Goal: Task Accomplishment & Management: Manage account settings

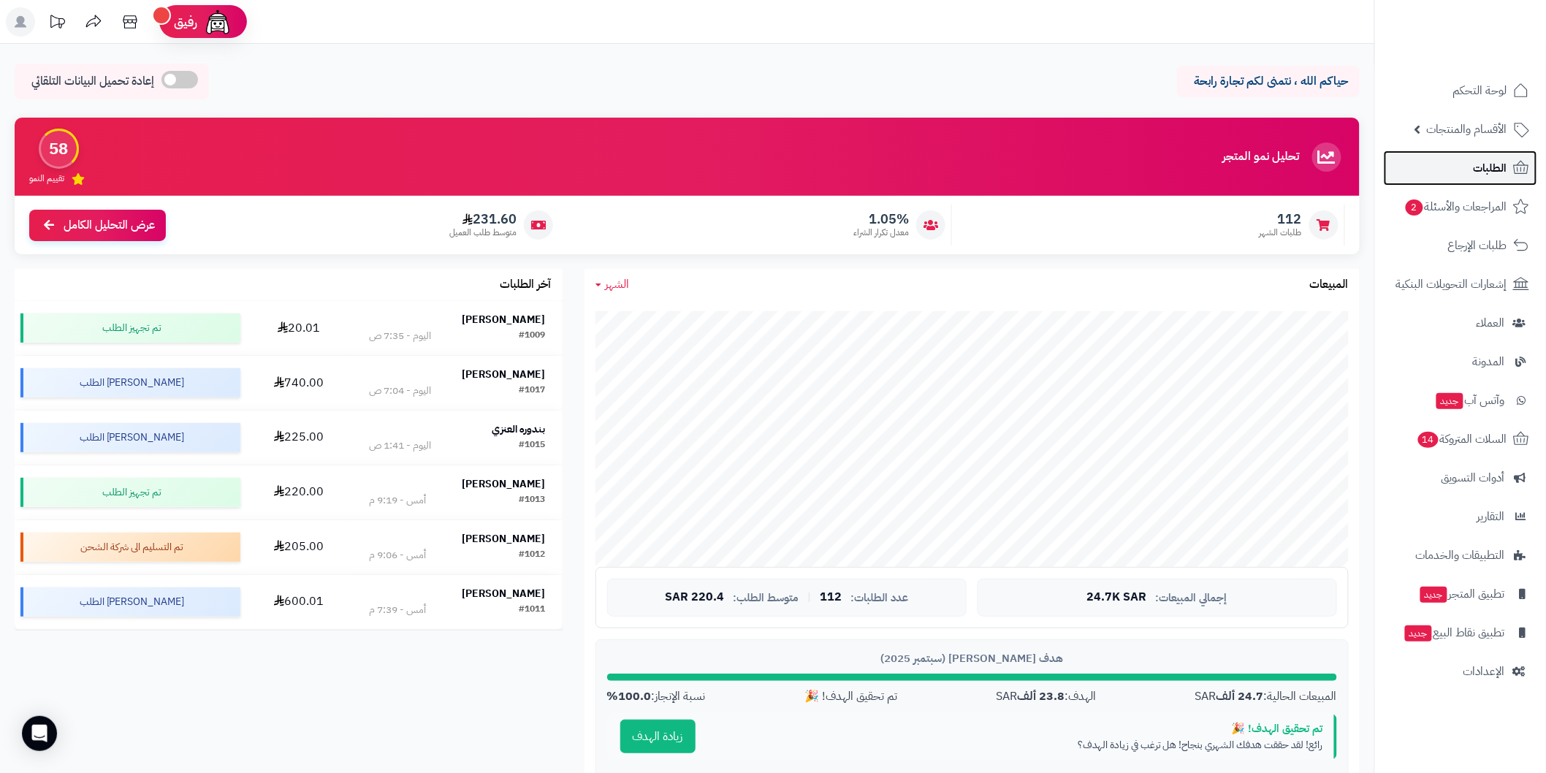
click at [1480, 164] on span "الطلبات" at bounding box center [1491, 168] width 34 height 20
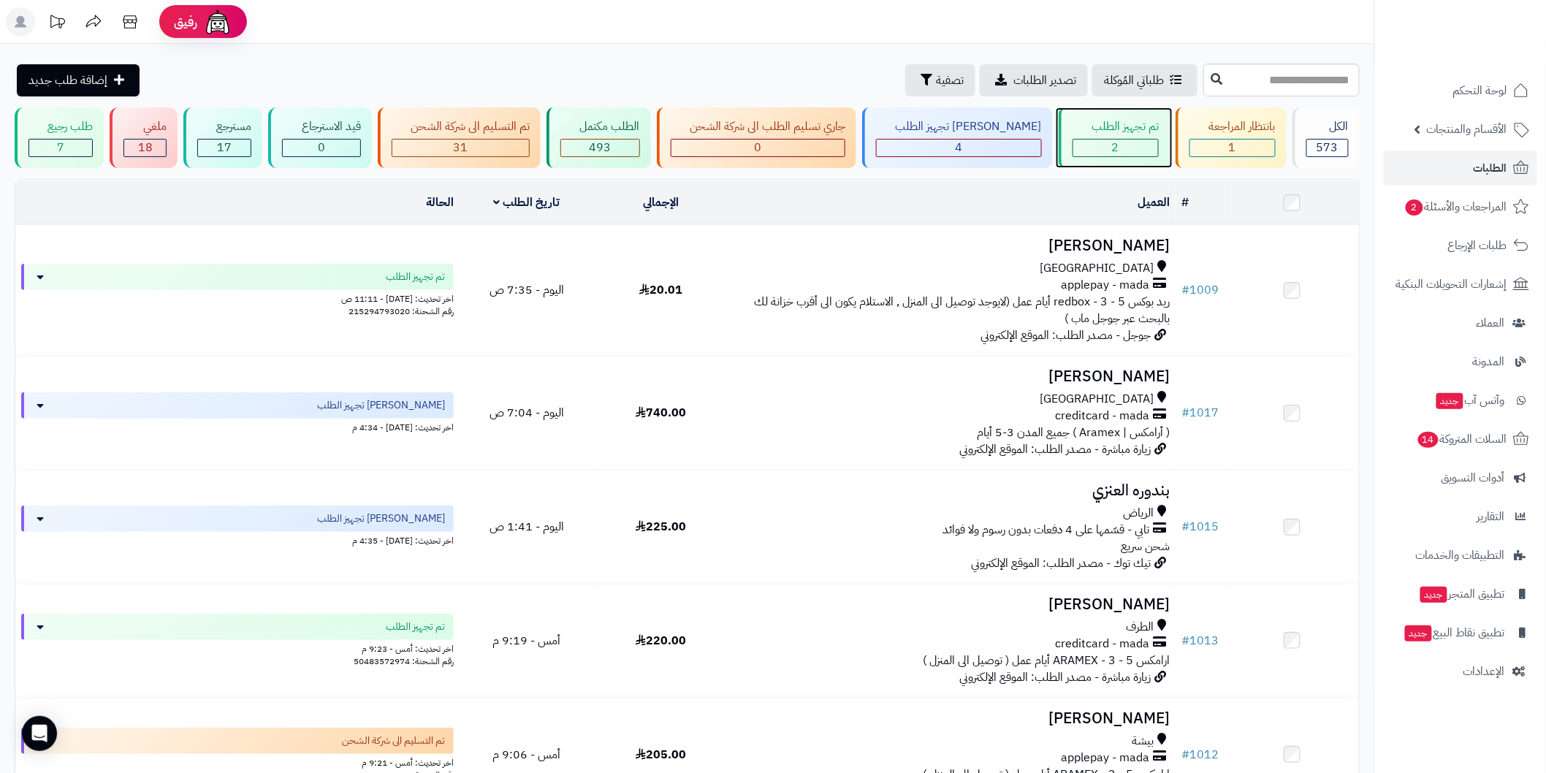
click at [1117, 139] on div "2" at bounding box center [1116, 148] width 86 height 18
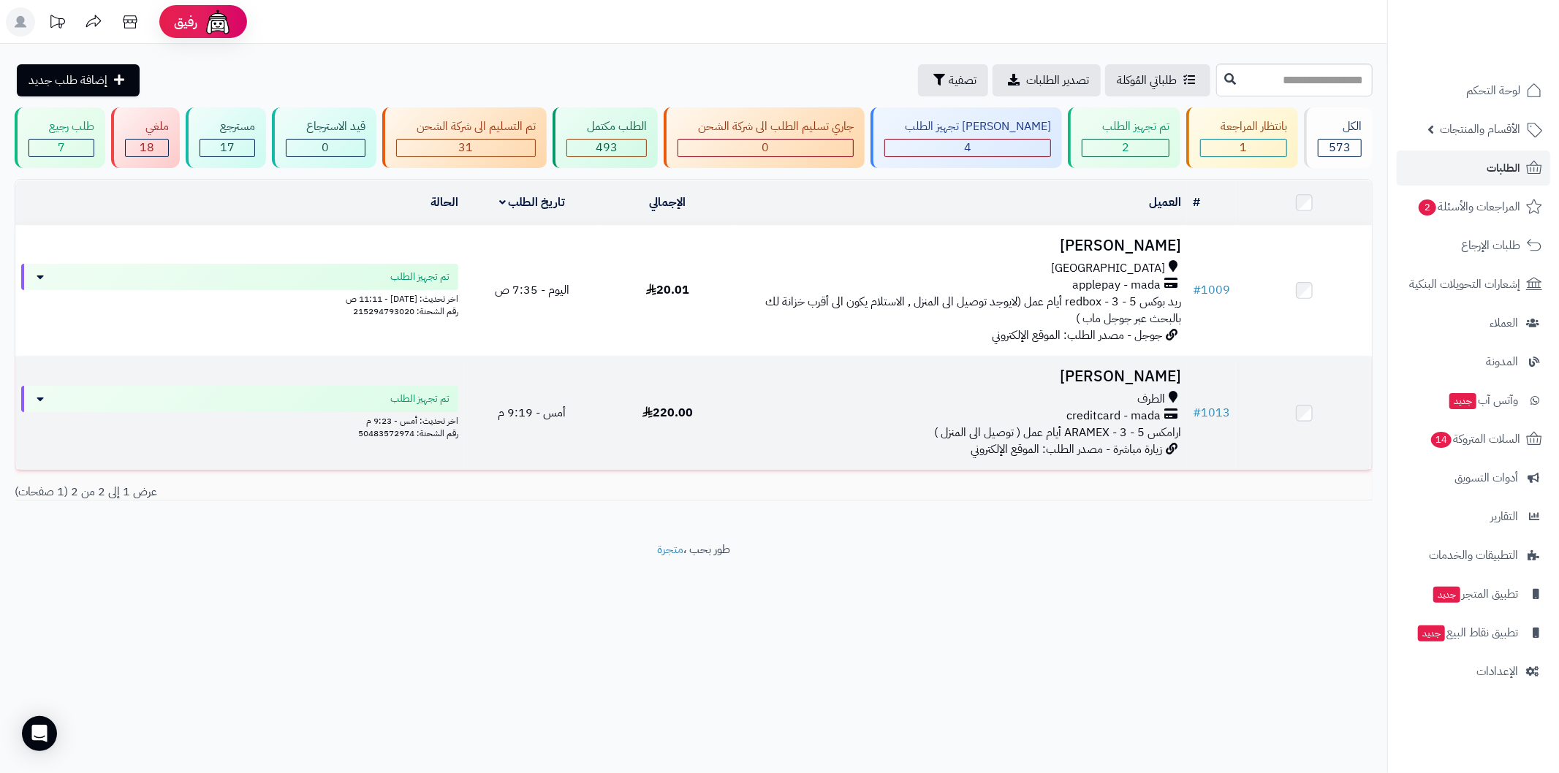
click at [1152, 403] on span "الطرف" at bounding box center [1151, 399] width 28 height 17
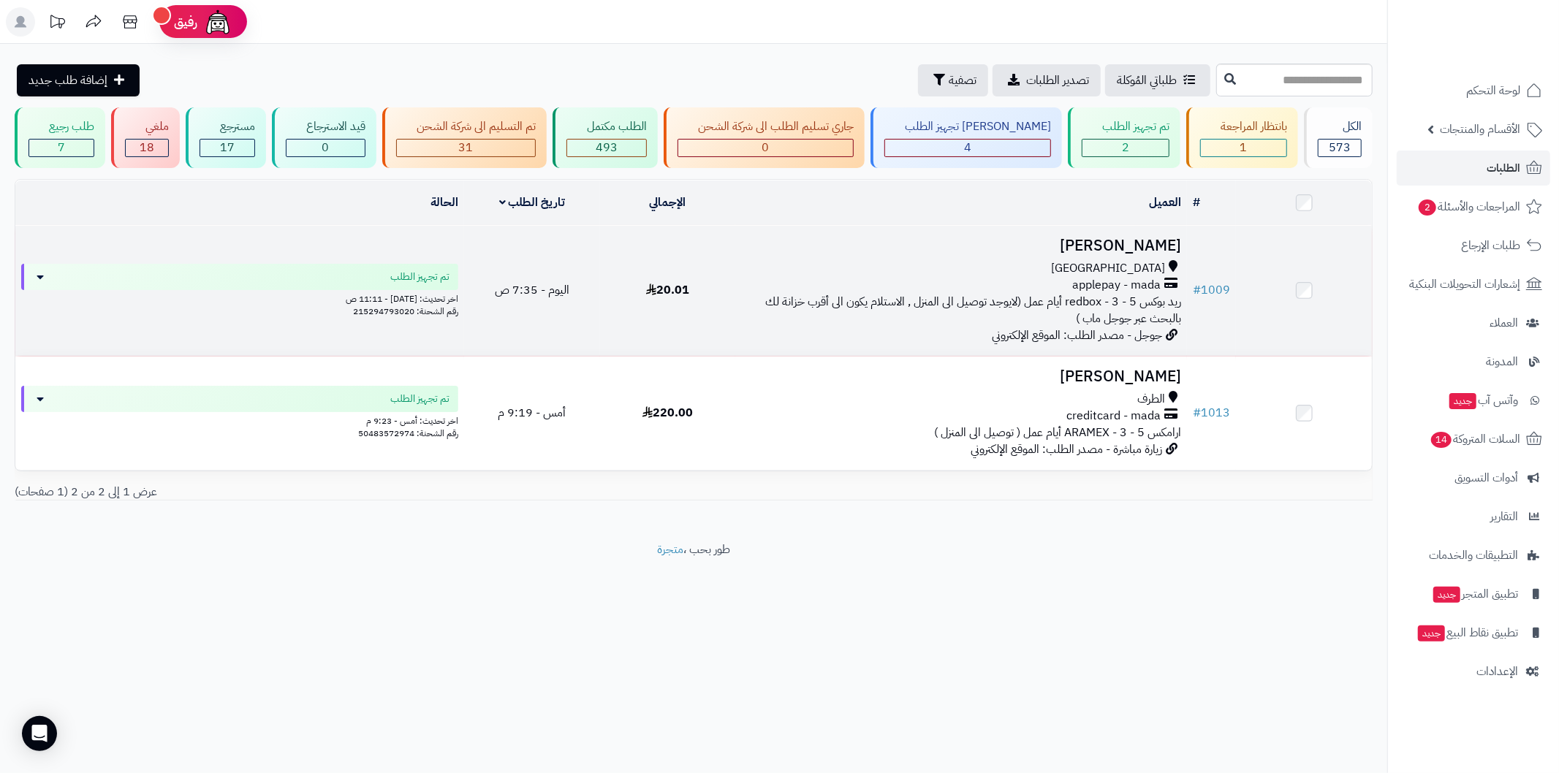
click at [1146, 305] on span "ريد بوكس redbox - 3 - 5 أيام عمل (لايوجد توصيل الى المنزل , الاستلام يكون الى أ…" at bounding box center [973, 310] width 416 height 34
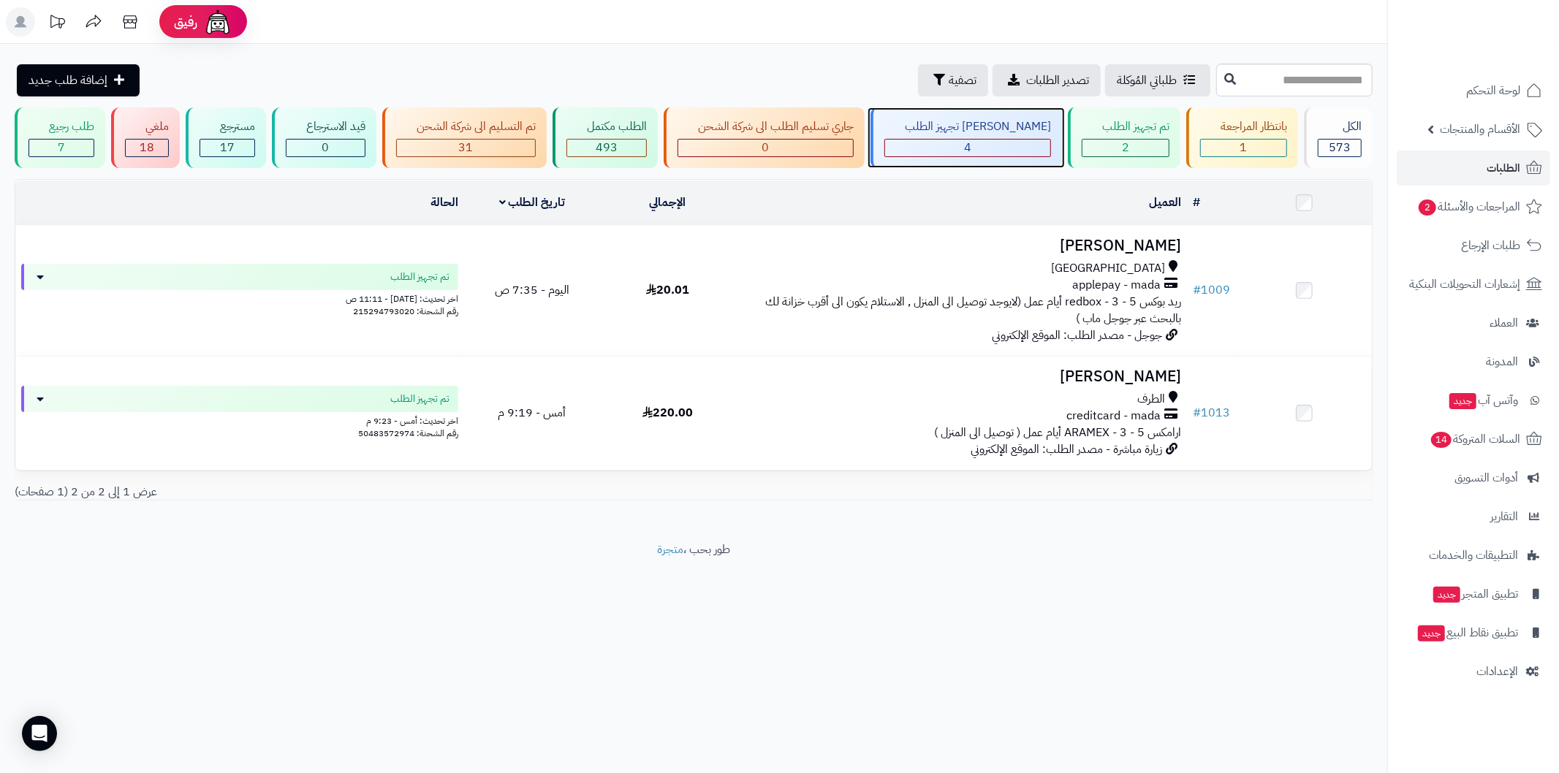
click at [951, 148] on div "4" at bounding box center [967, 148] width 165 height 17
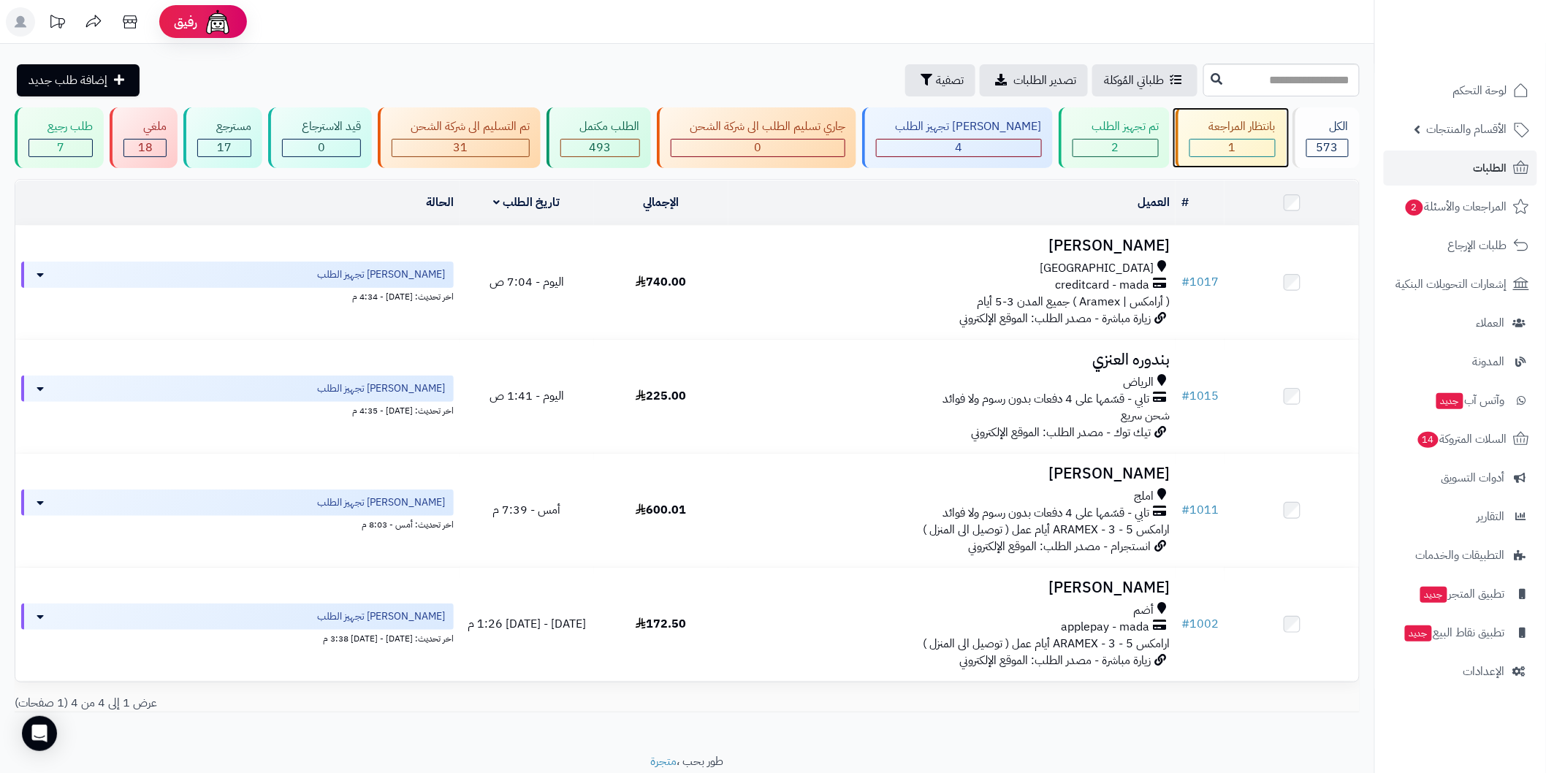
click at [1218, 132] on div "بانتظار المراجعة" at bounding box center [1232, 126] width 85 height 17
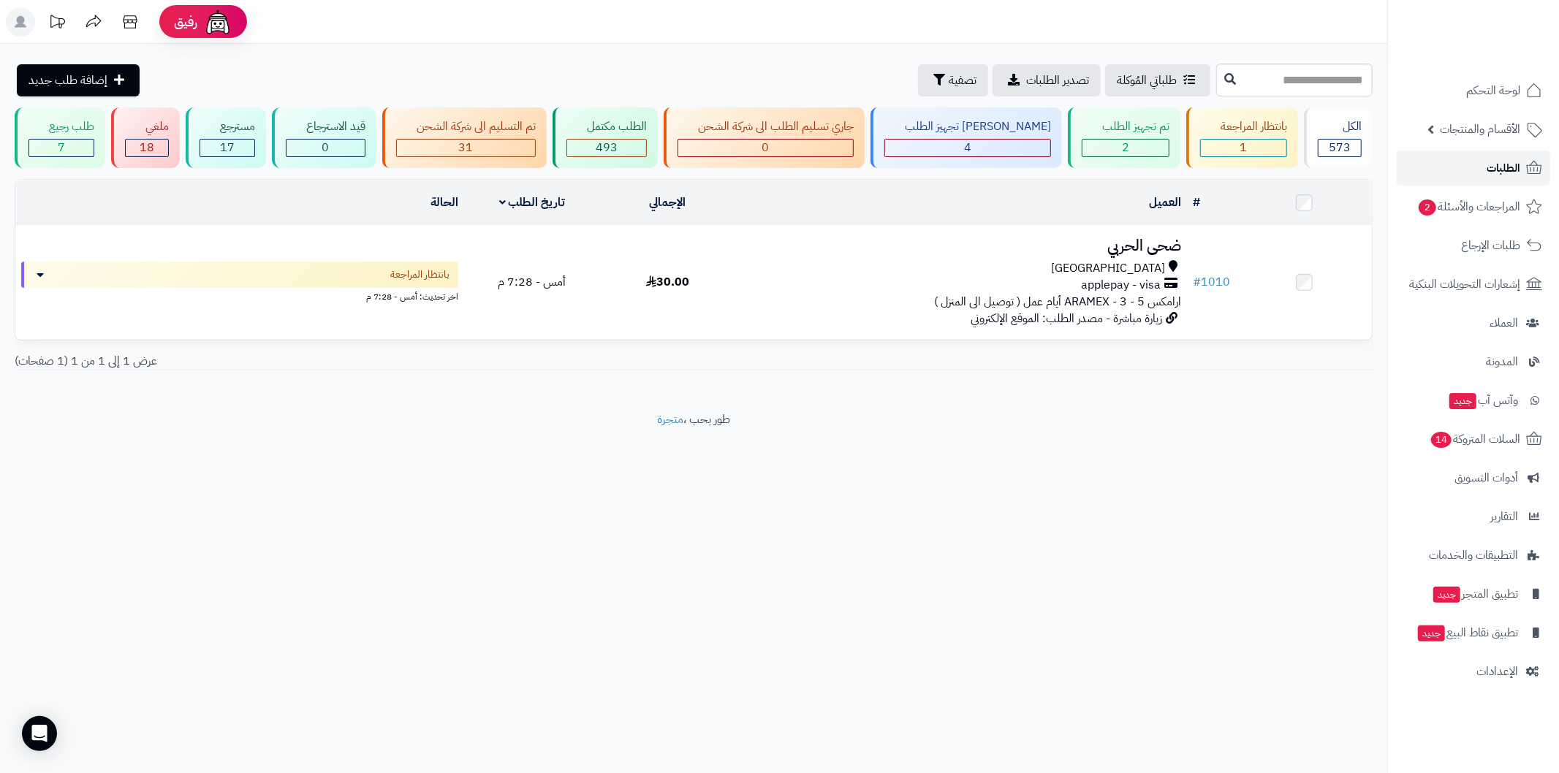
click at [1514, 158] on span "الطلبات" at bounding box center [1503, 168] width 34 height 20
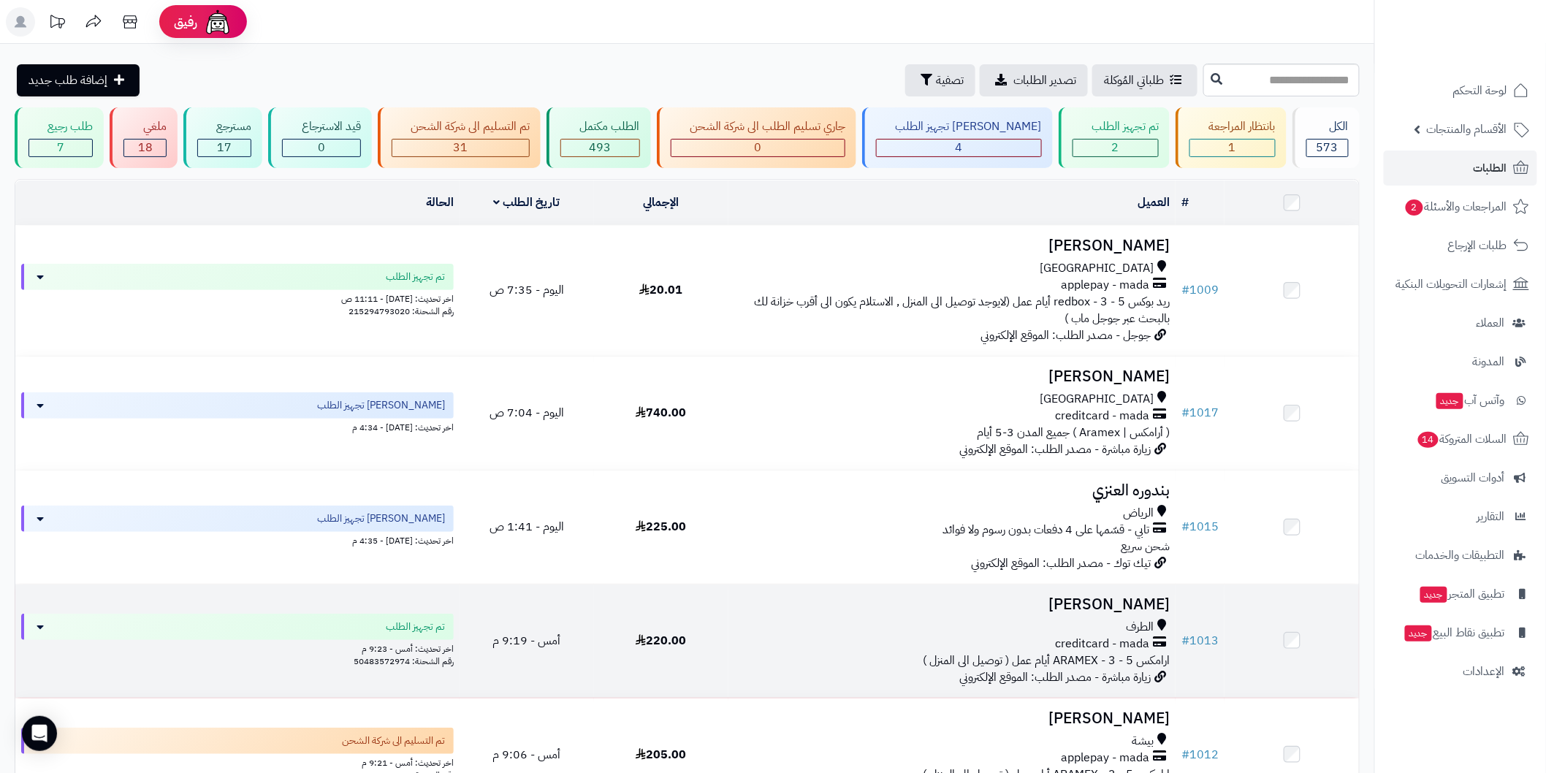
click at [1137, 636] on span "creditcard - mada" at bounding box center [1102, 644] width 94 height 17
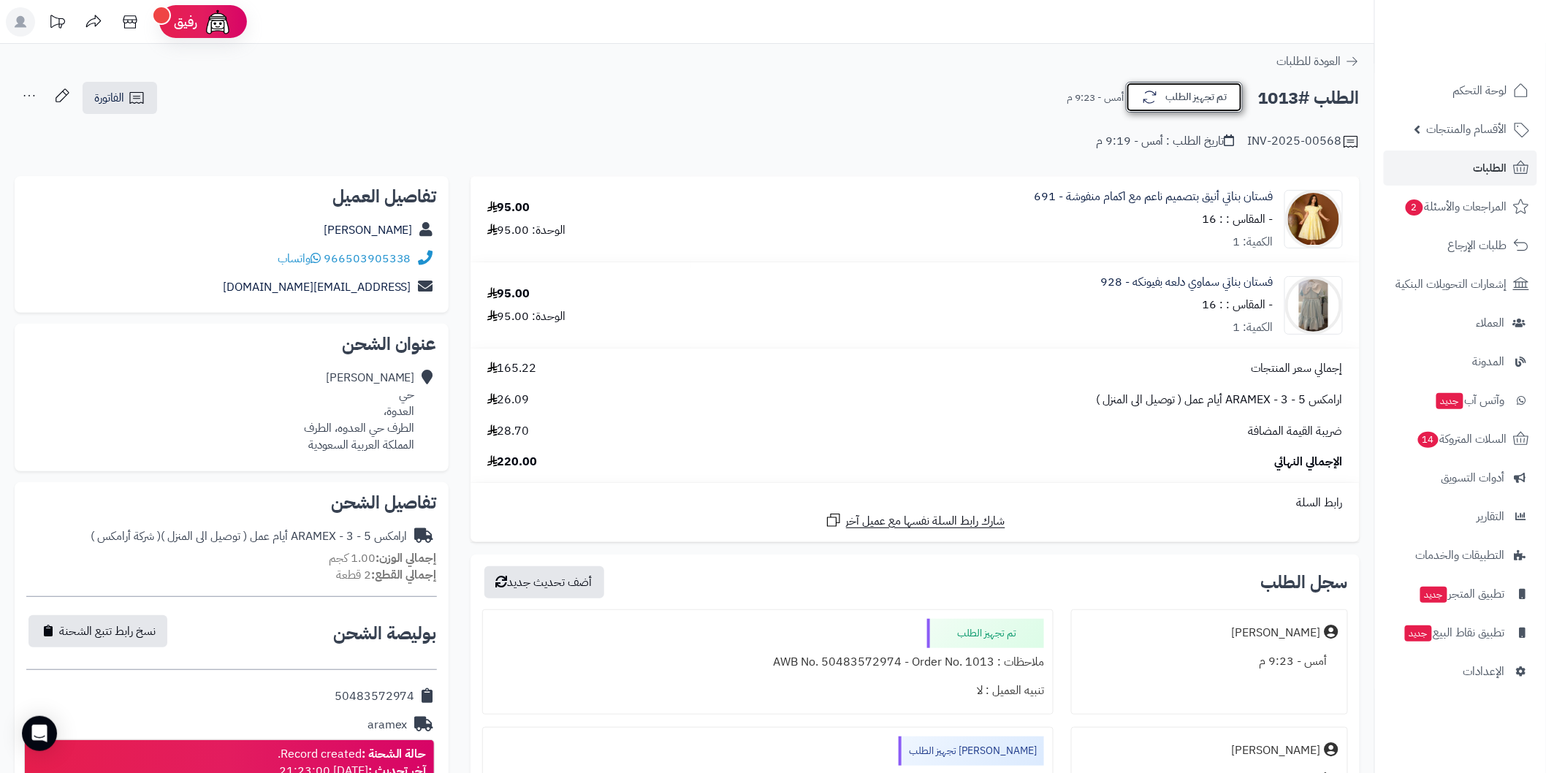
click at [1176, 99] on button "تم تجهيز الطلب" at bounding box center [1184, 97] width 117 height 31
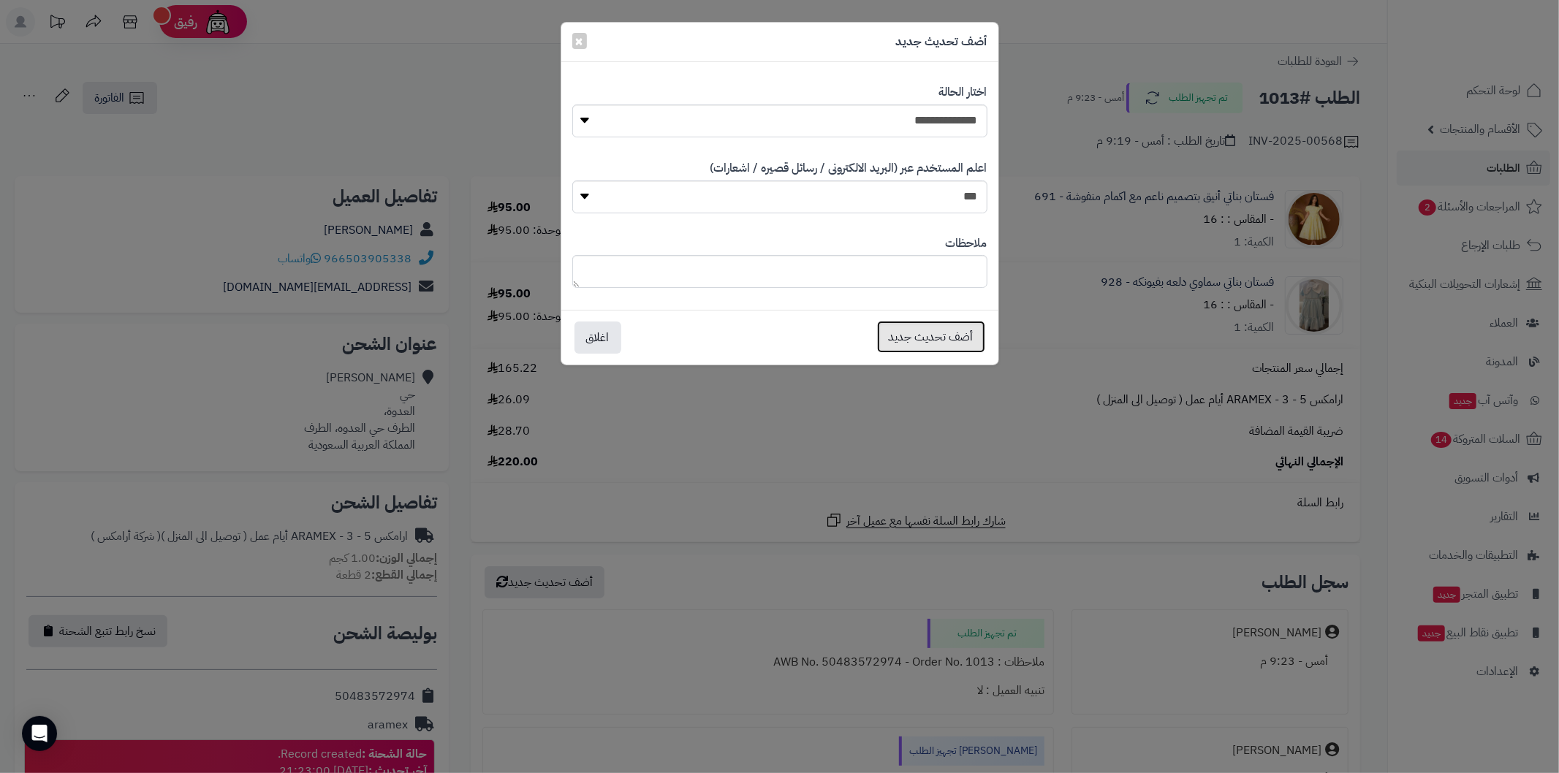
click at [912, 340] on button "أضف تحديث جديد" at bounding box center [931, 337] width 108 height 32
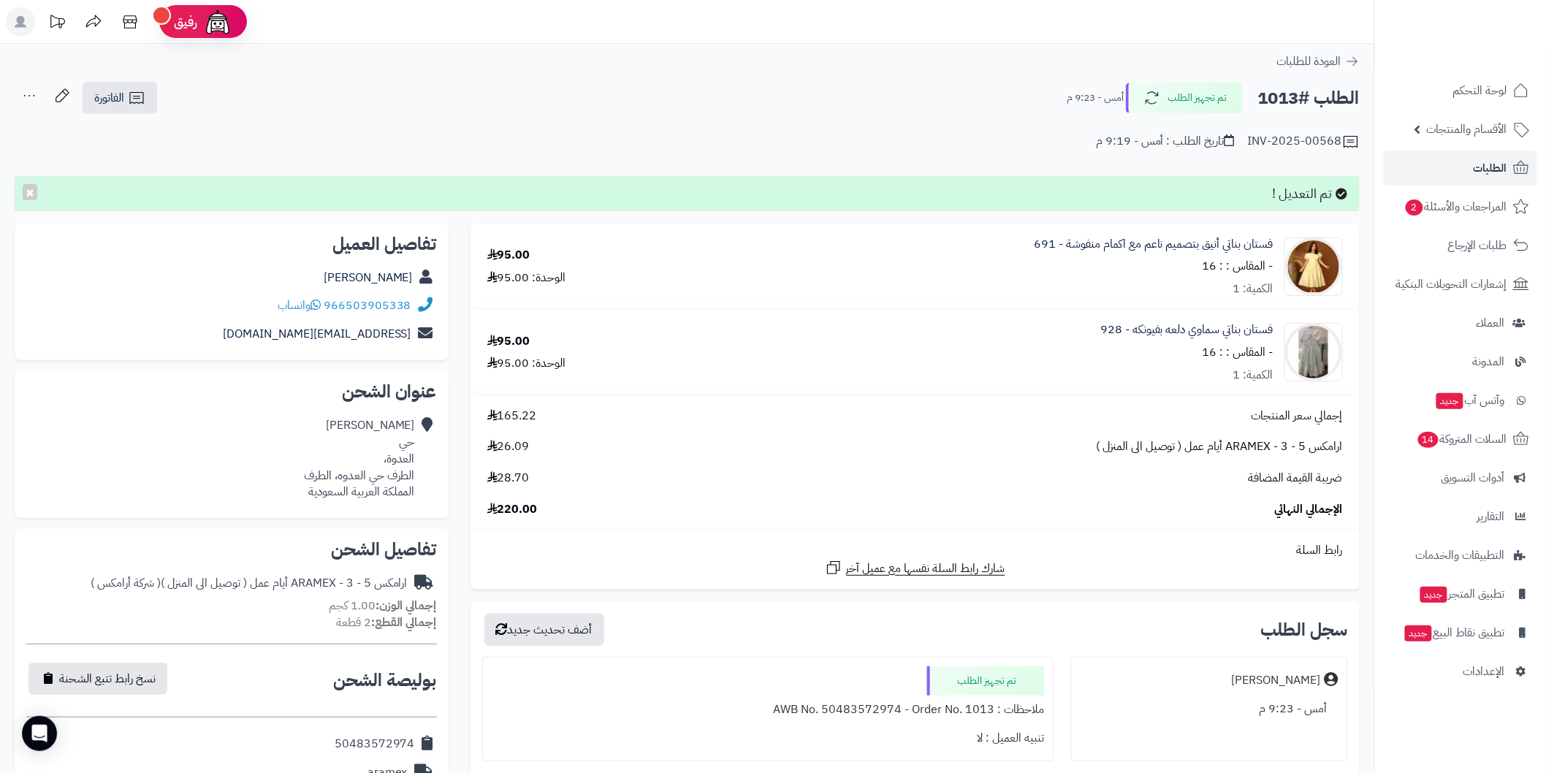
scroll to position [162, 0]
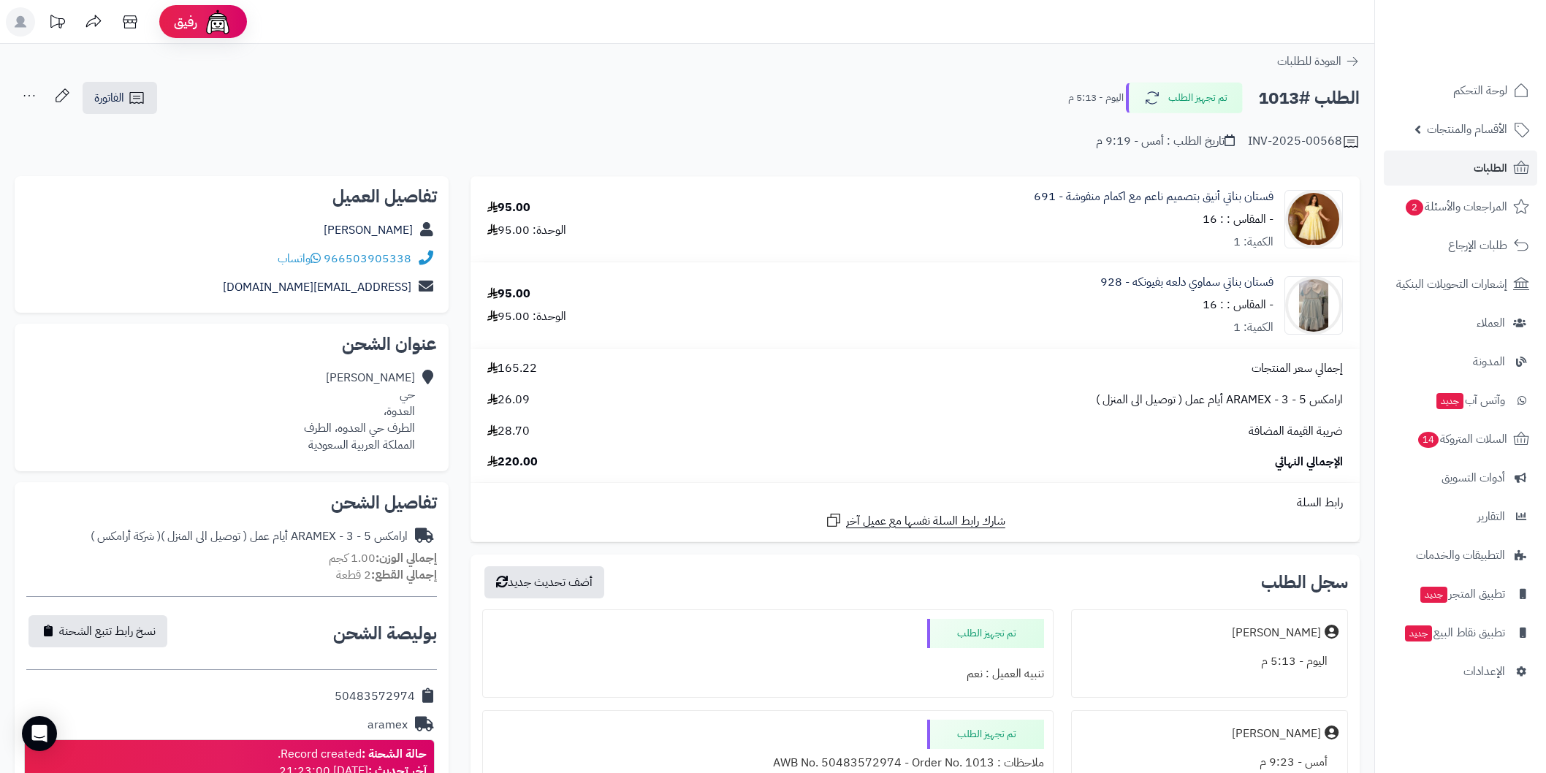
scroll to position [162, 0]
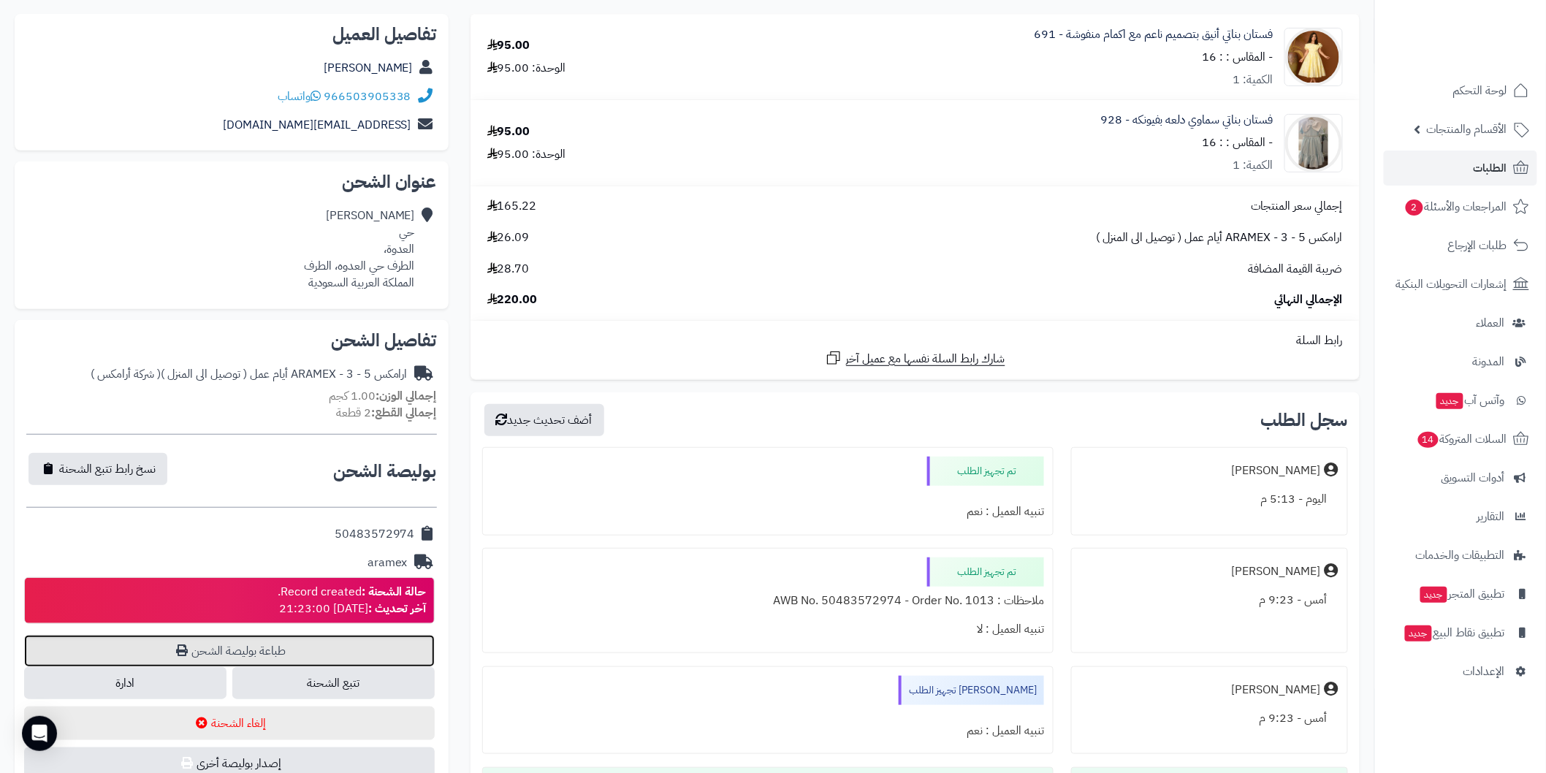
click at [324, 648] on link "طباعة بوليصة الشحن" at bounding box center [229, 651] width 411 height 32
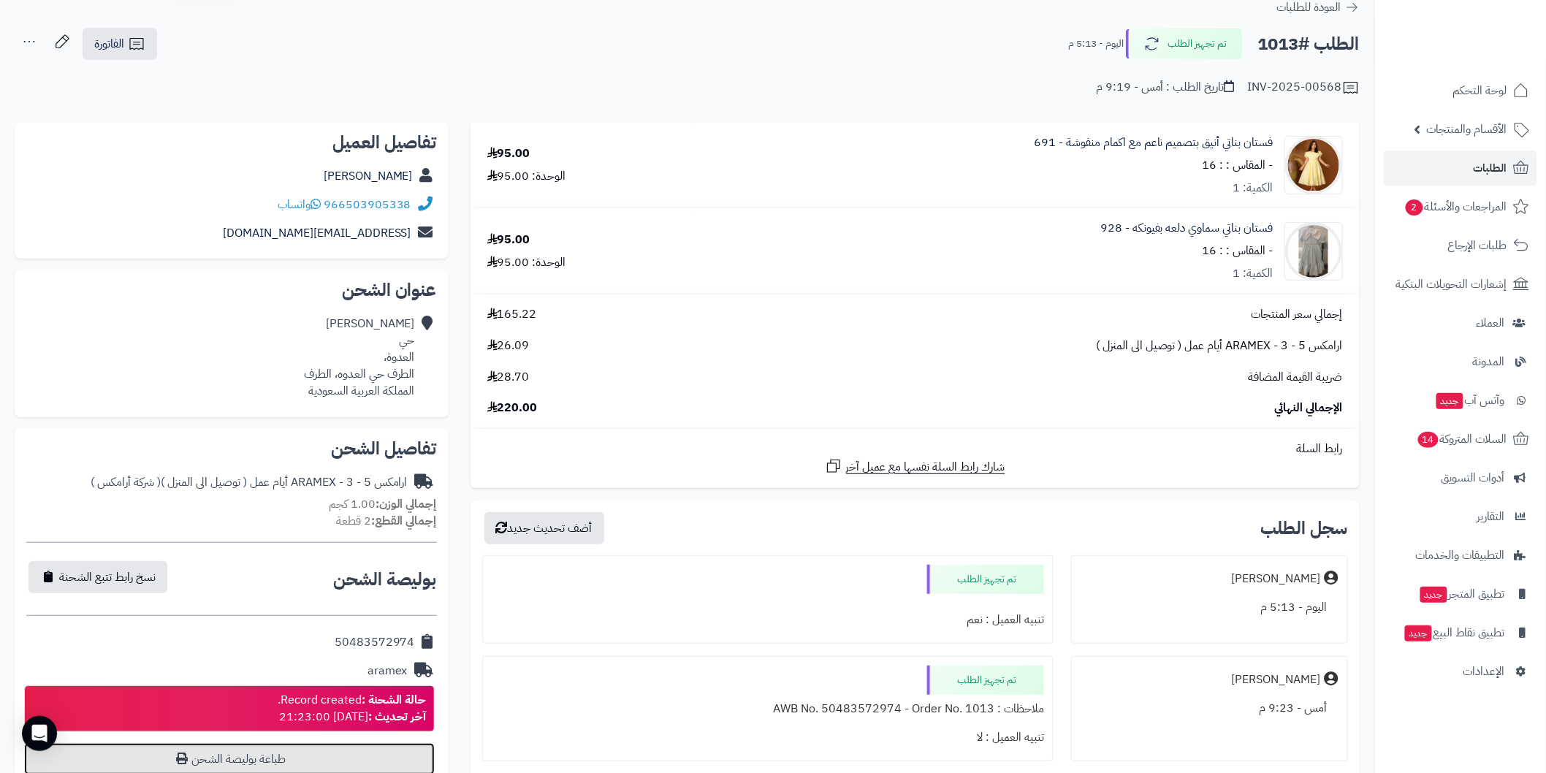
scroll to position [0, 0]
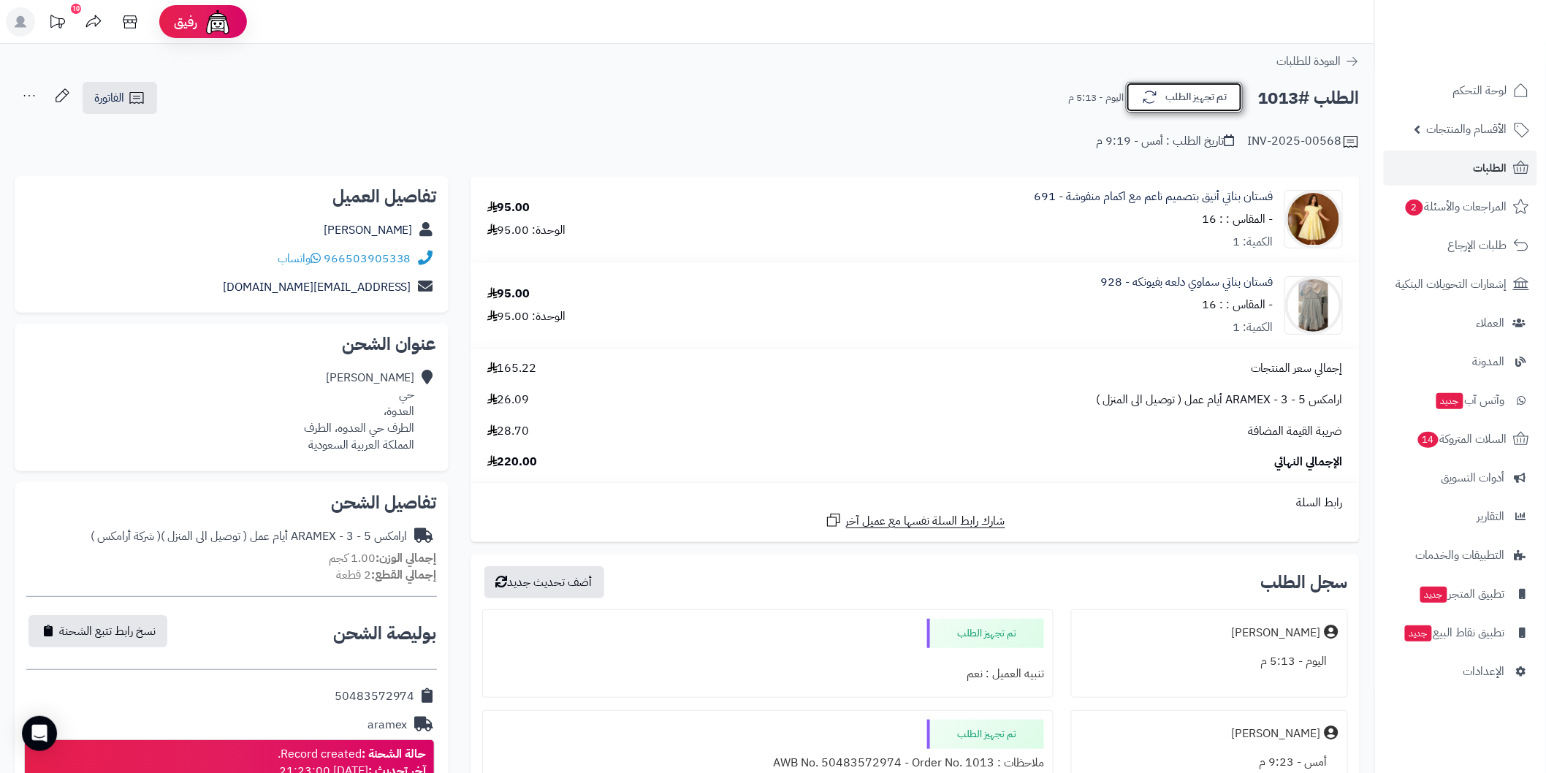
click at [1186, 104] on button "تم تجهيز الطلب" at bounding box center [1184, 97] width 117 height 31
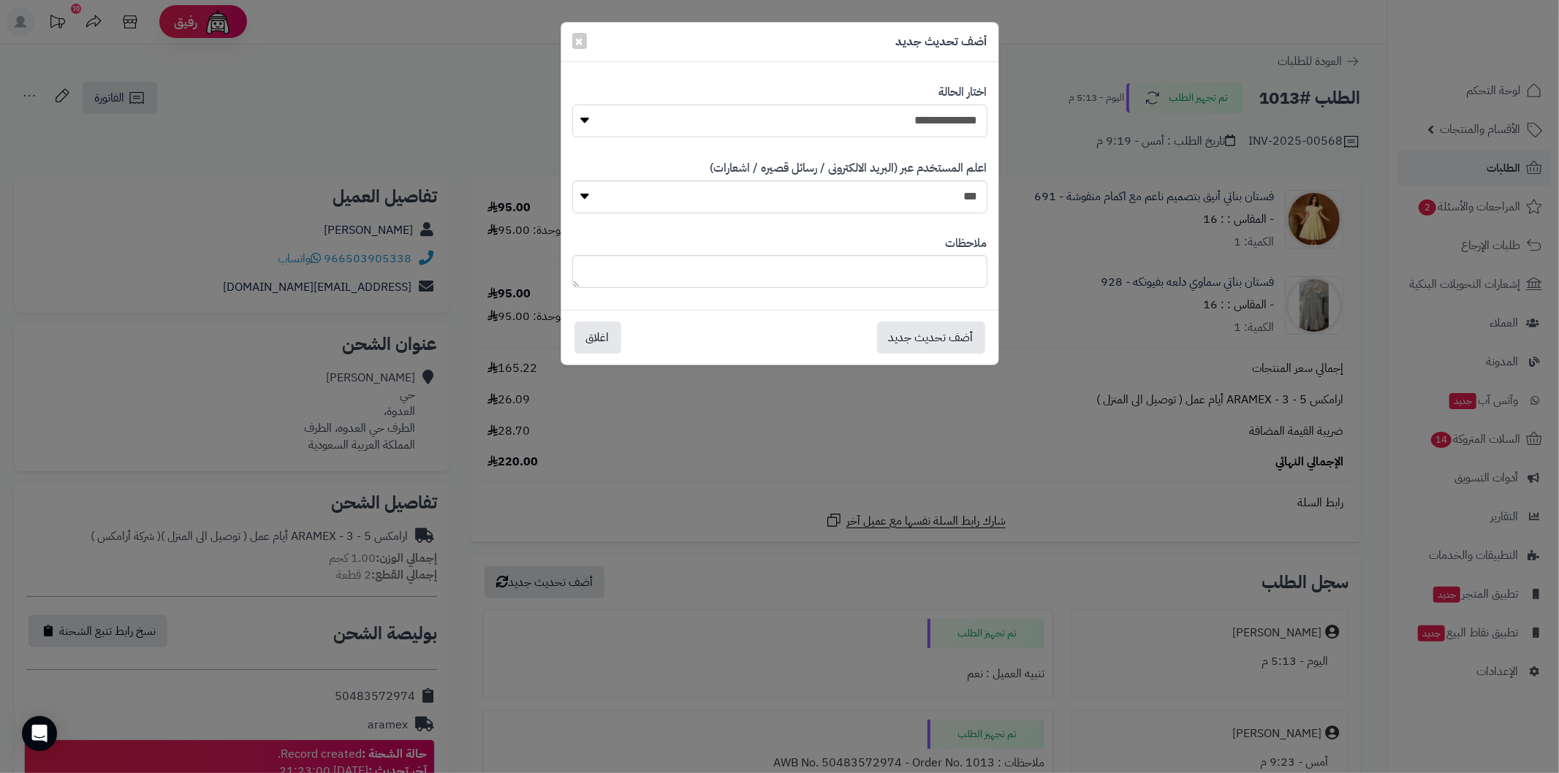
click at [927, 114] on select "**********" at bounding box center [779, 120] width 415 height 33
select select "**"
click at [572, 104] on select "**********" at bounding box center [779, 120] width 415 height 33
click at [925, 342] on button "أضف تحديث جديد" at bounding box center [931, 337] width 108 height 32
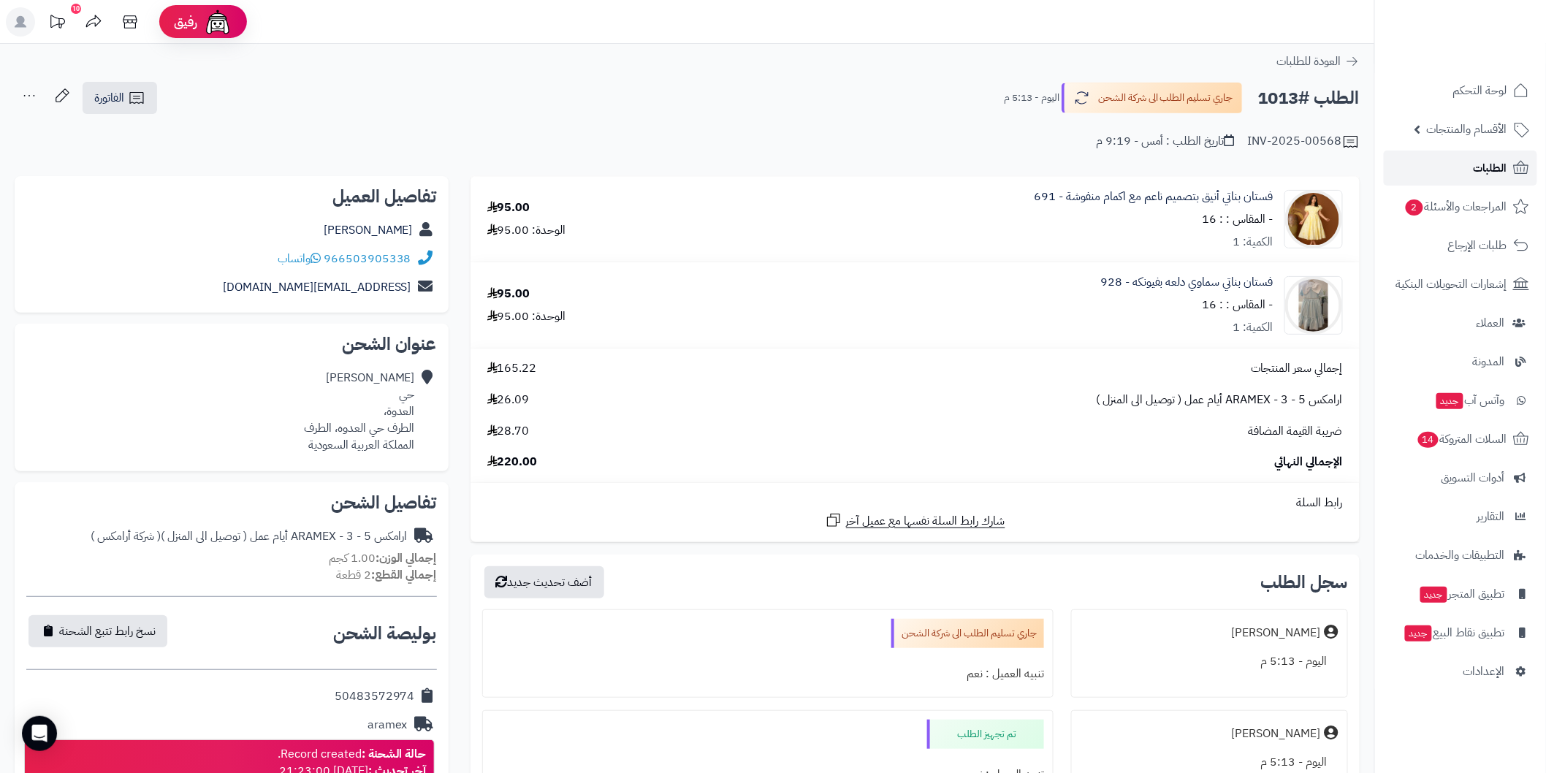
click at [1448, 155] on link "الطلبات" at bounding box center [1460, 168] width 153 height 35
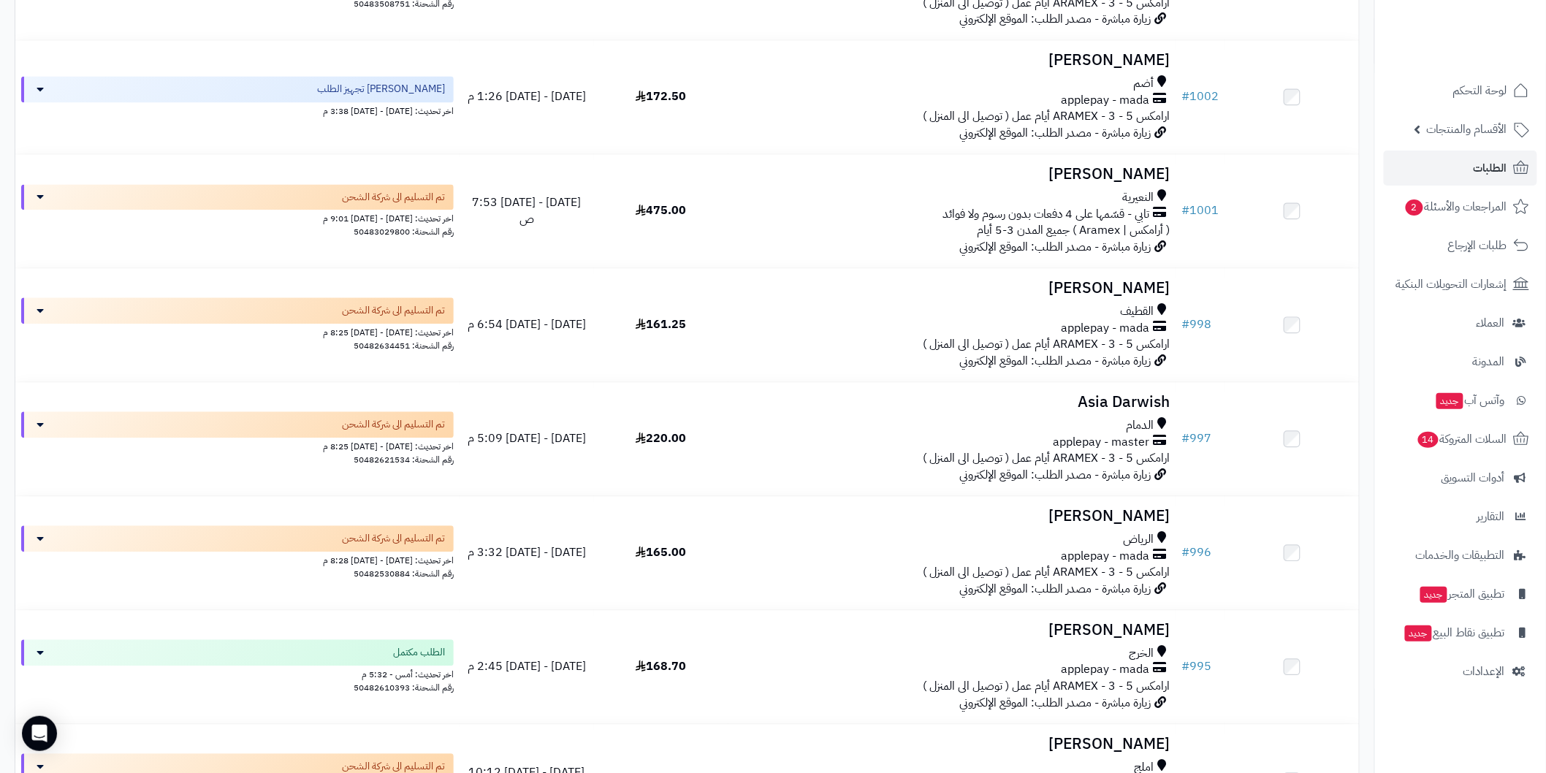
scroll to position [1136, 0]
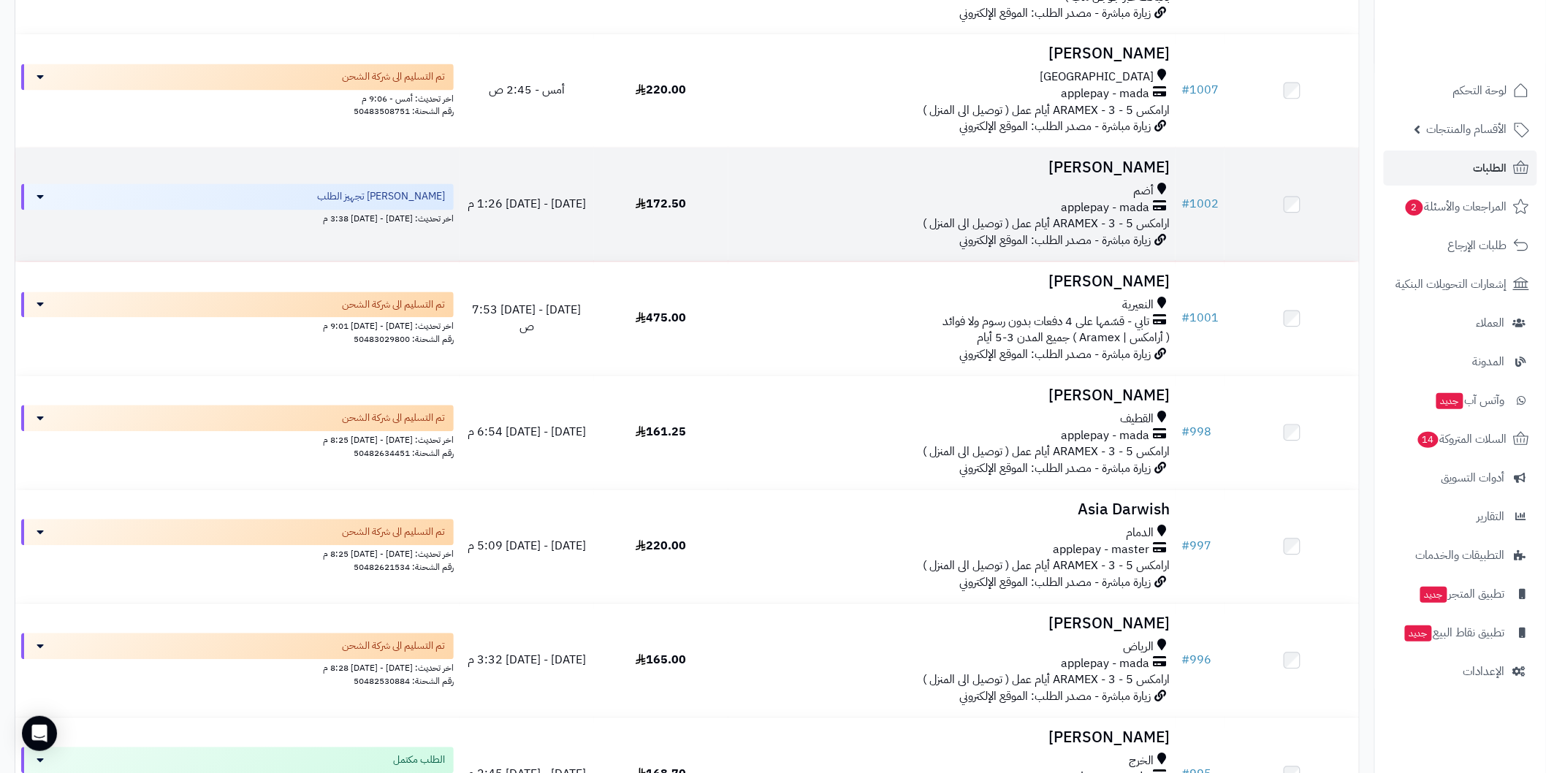
click at [1092, 205] on span "applepay - mada" at bounding box center [1105, 208] width 88 height 17
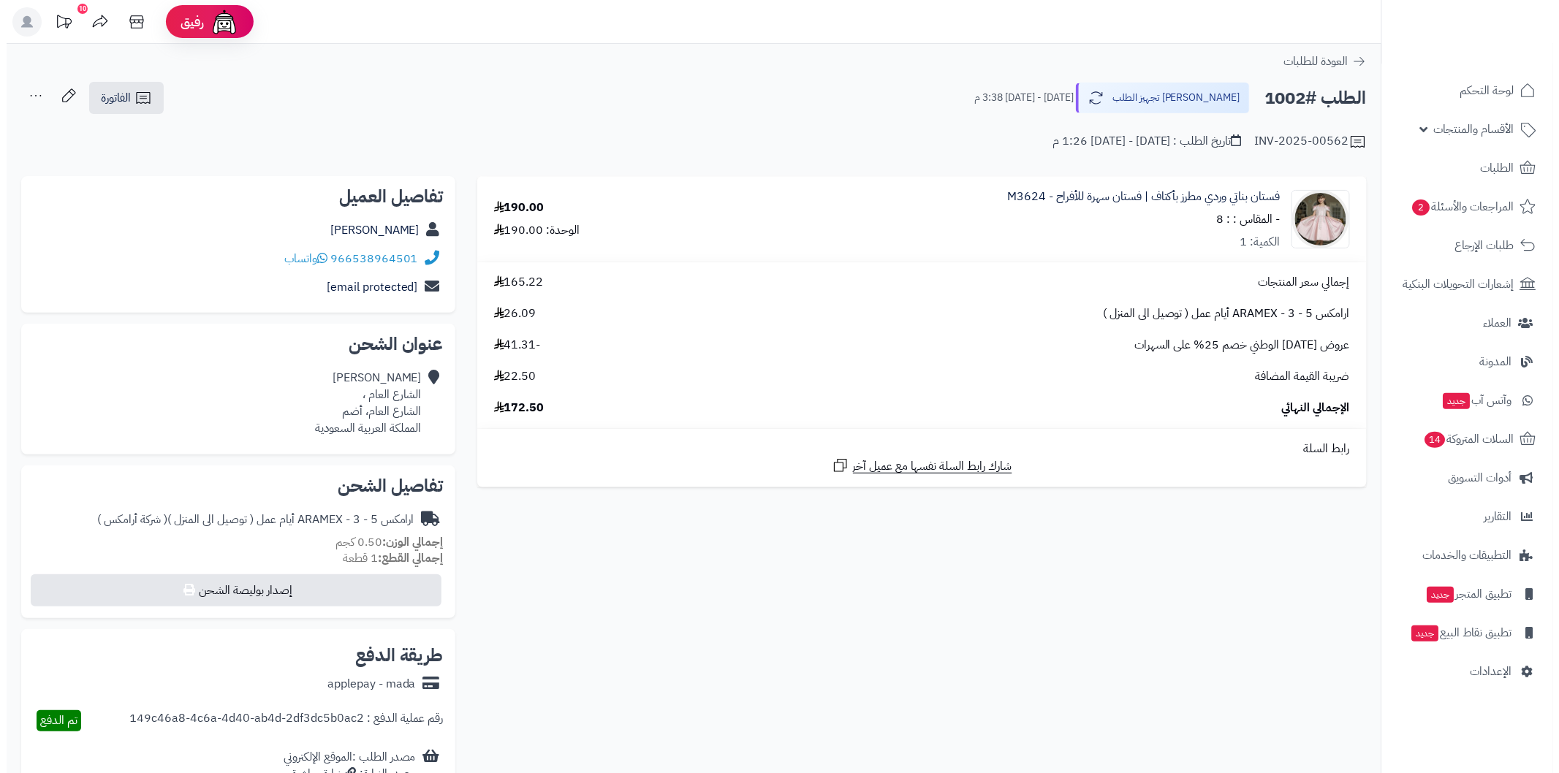
scroll to position [54, 0]
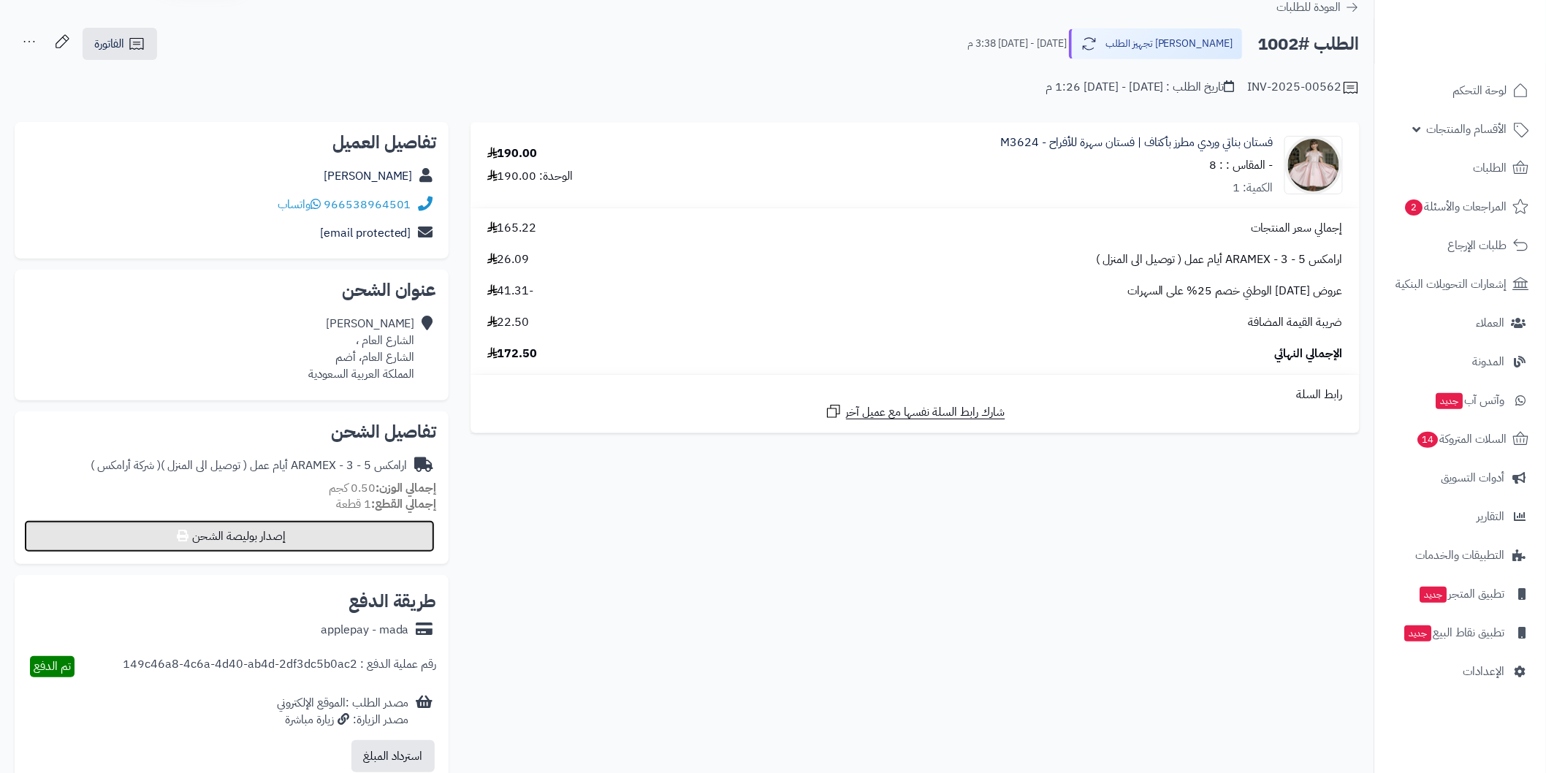
click at [377, 535] on button "إصدار بوليصة الشحن" at bounding box center [229, 536] width 411 height 32
click at [385, 541] on button "إصدار بوليصة الشحن" at bounding box center [229, 536] width 411 height 32
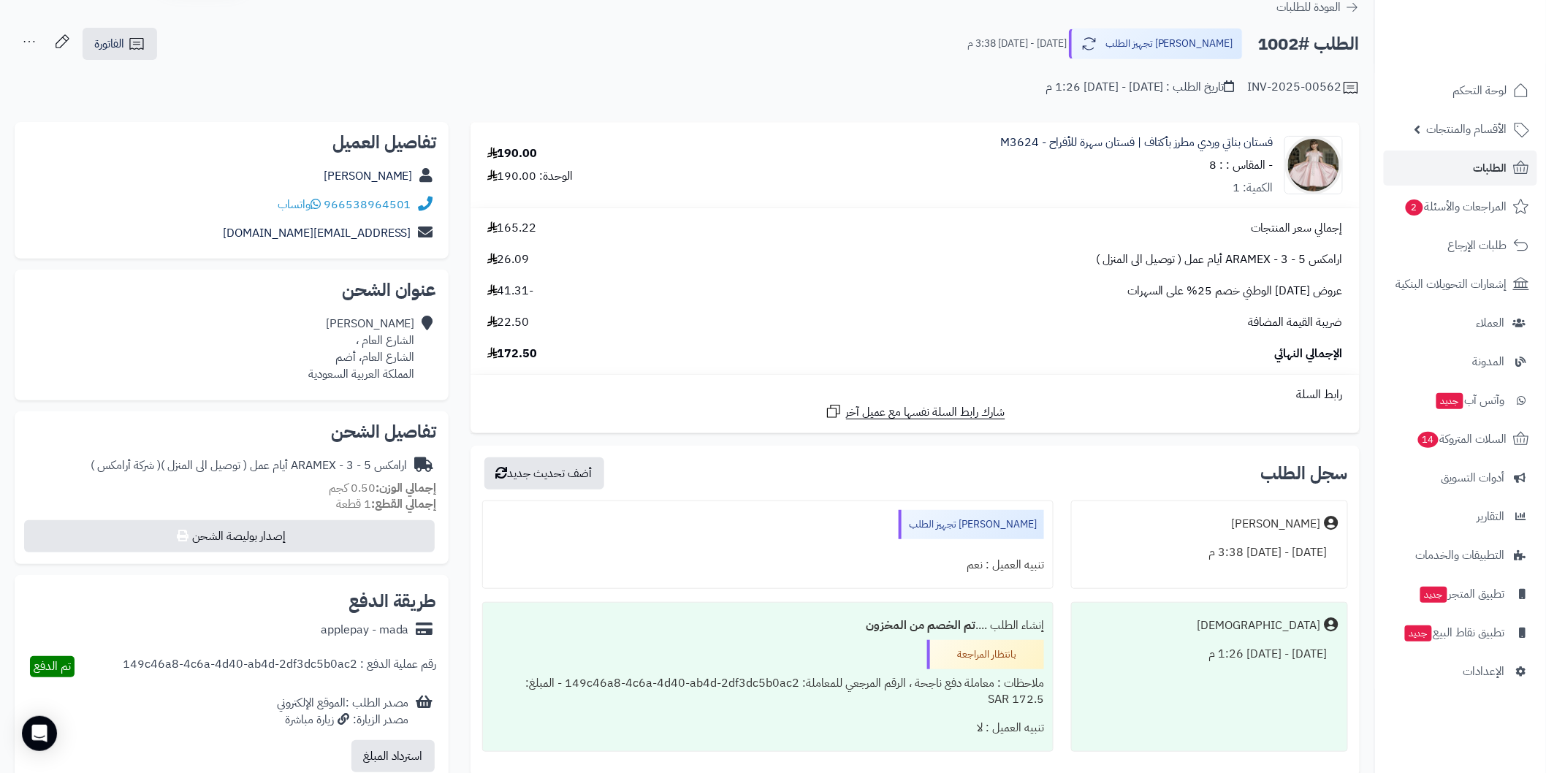
click at [641, 254] on div "ارامكس ARAMEX - 3 - 5 أيام عمل ( توصيل الى المنزل ) 26.09" at bounding box center [915, 259] width 878 height 17
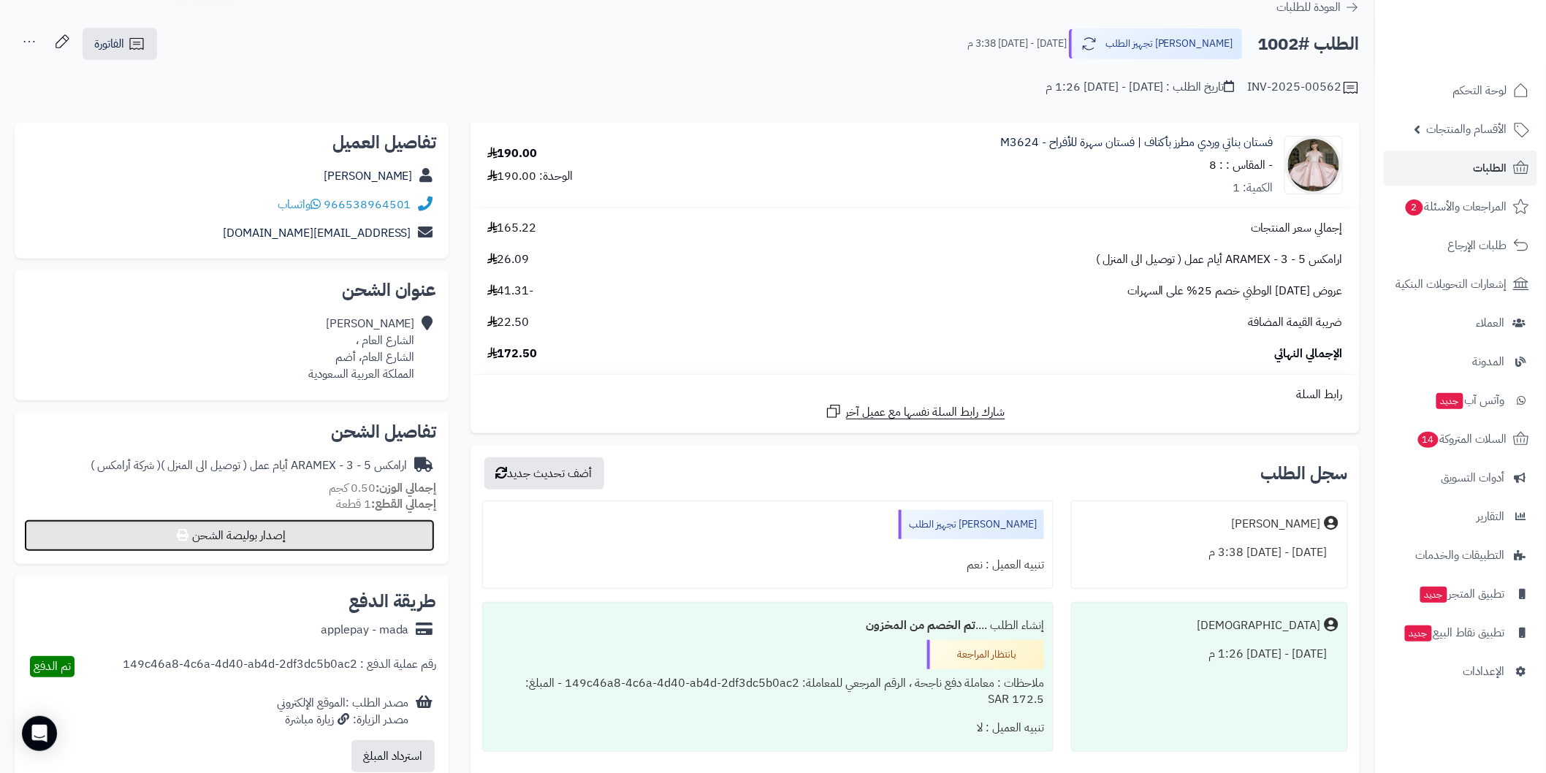
click at [388, 545] on button "إصدار بوليصة الشحن" at bounding box center [229, 536] width 411 height 32
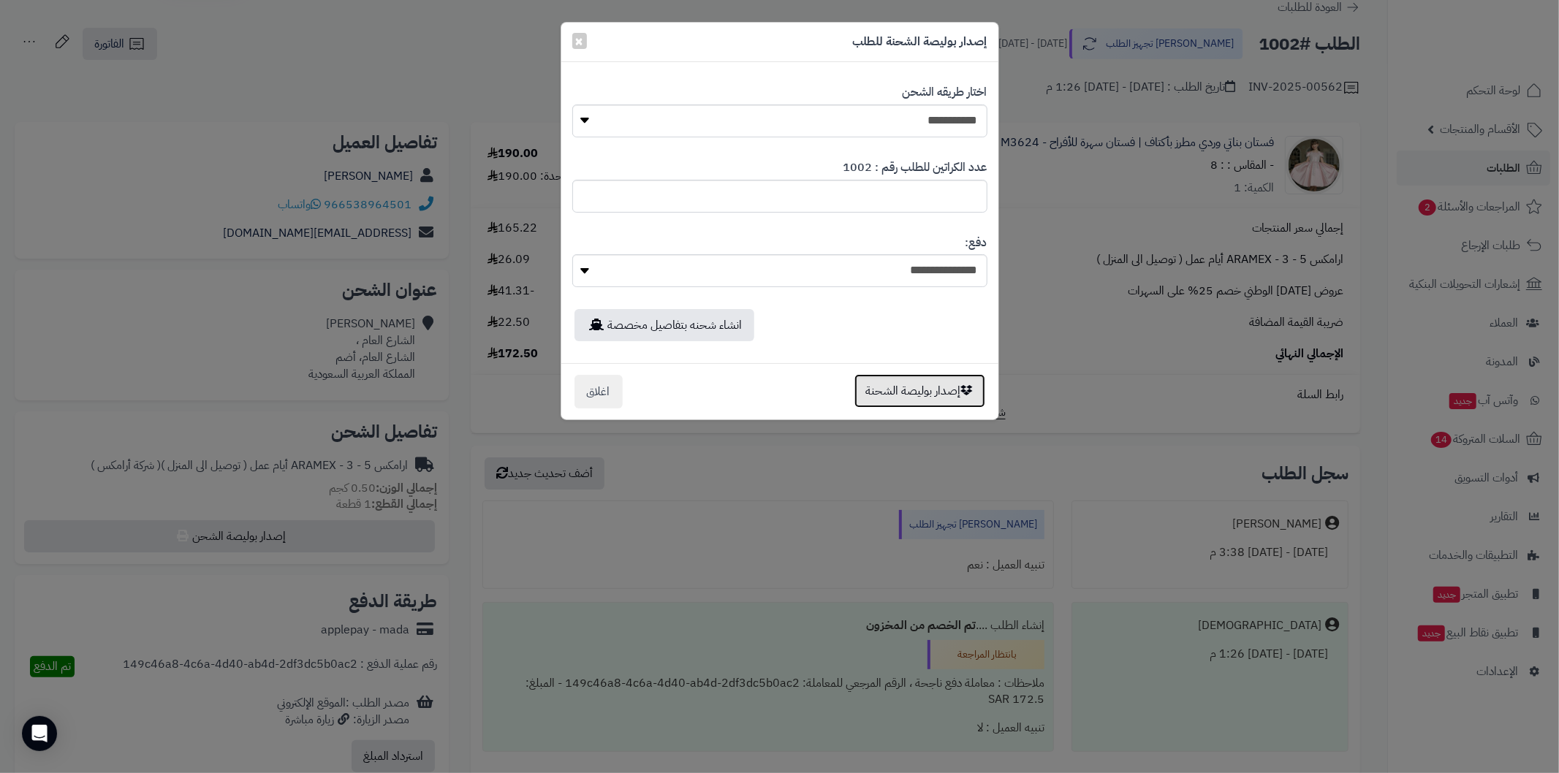
click at [913, 392] on button "إصدار بوليصة الشحنة" at bounding box center [919, 391] width 131 height 34
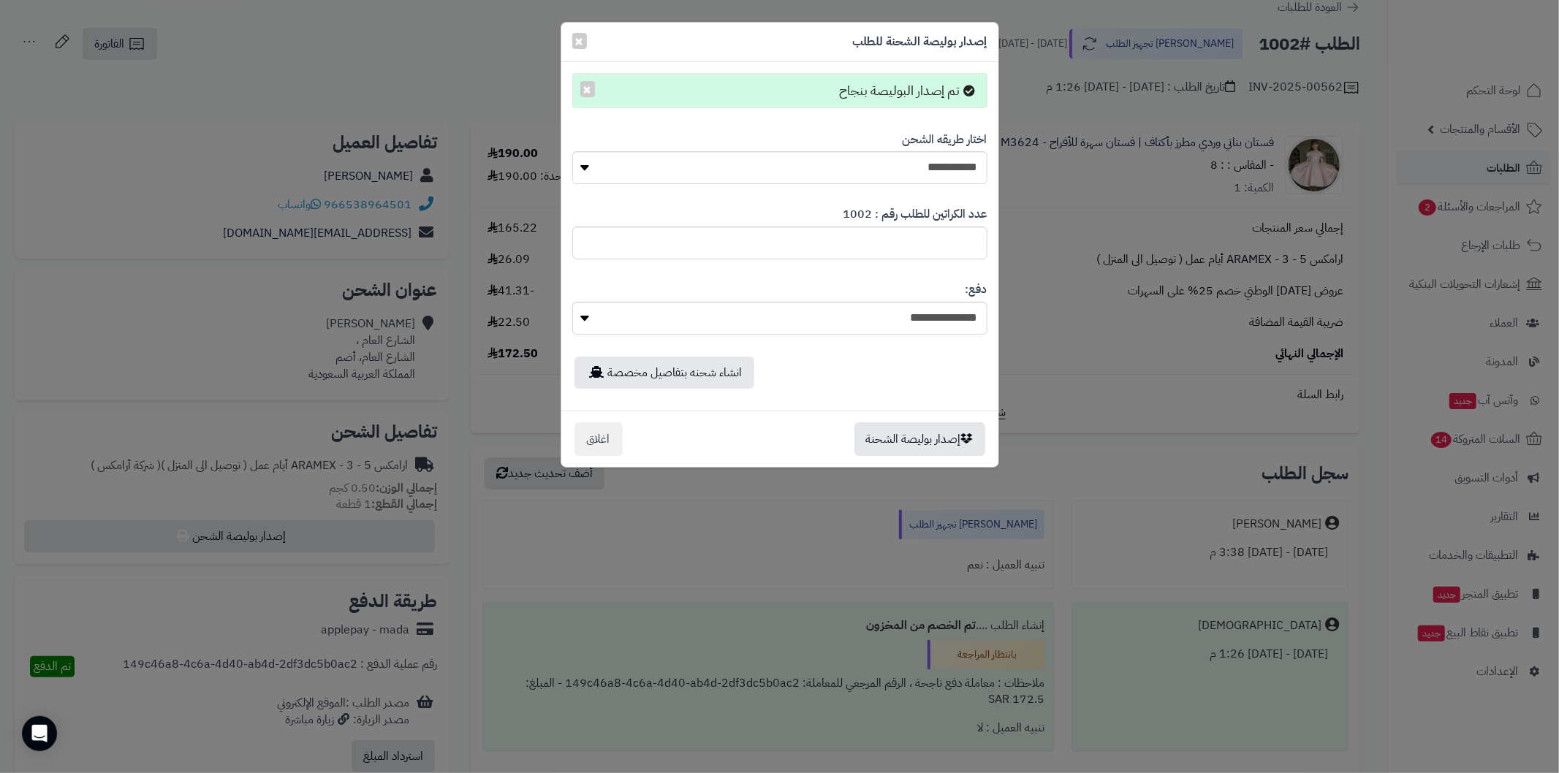
click at [1145, 256] on div "**********" at bounding box center [779, 386] width 1559 height 773
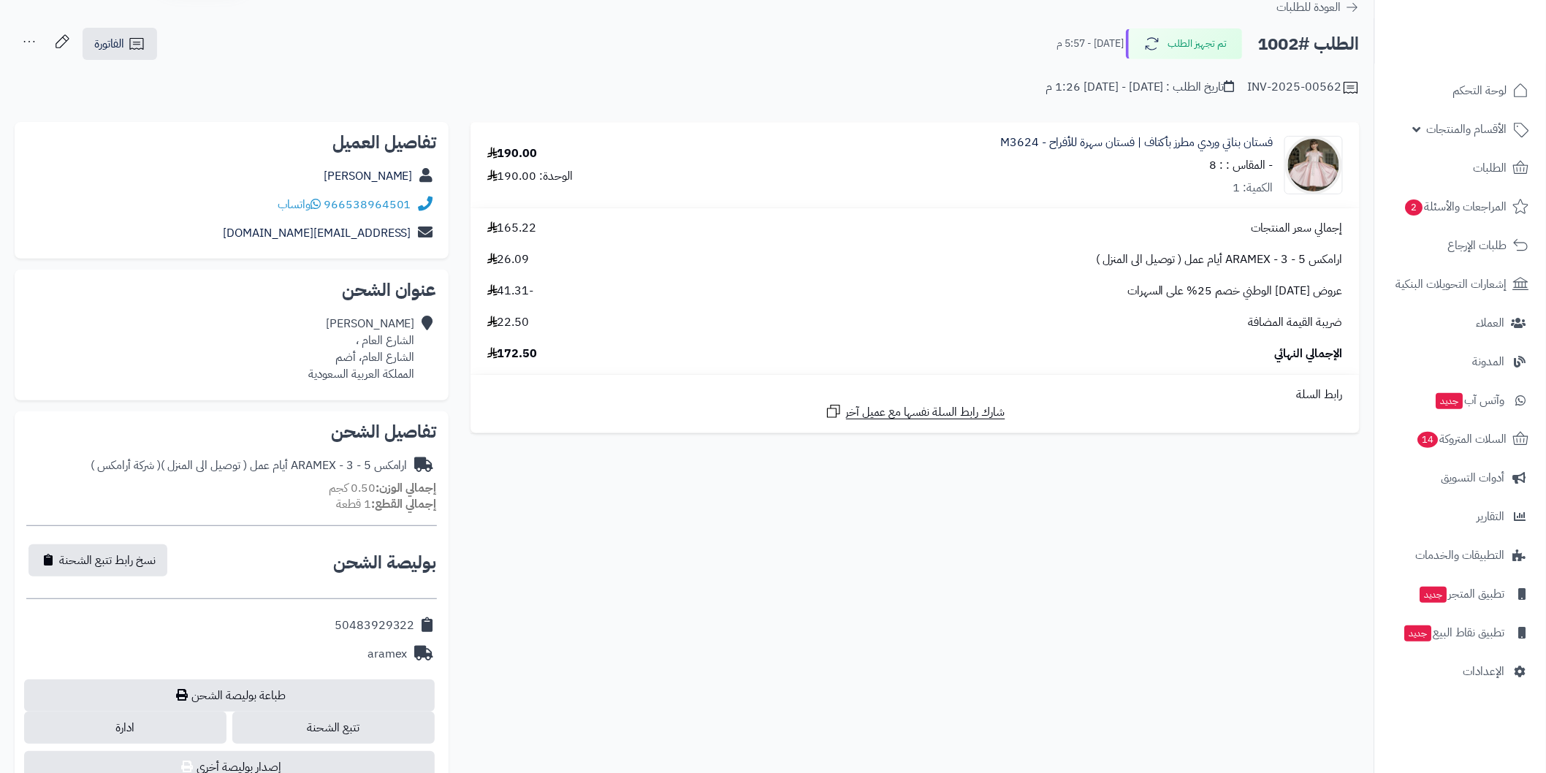
scroll to position [271, 0]
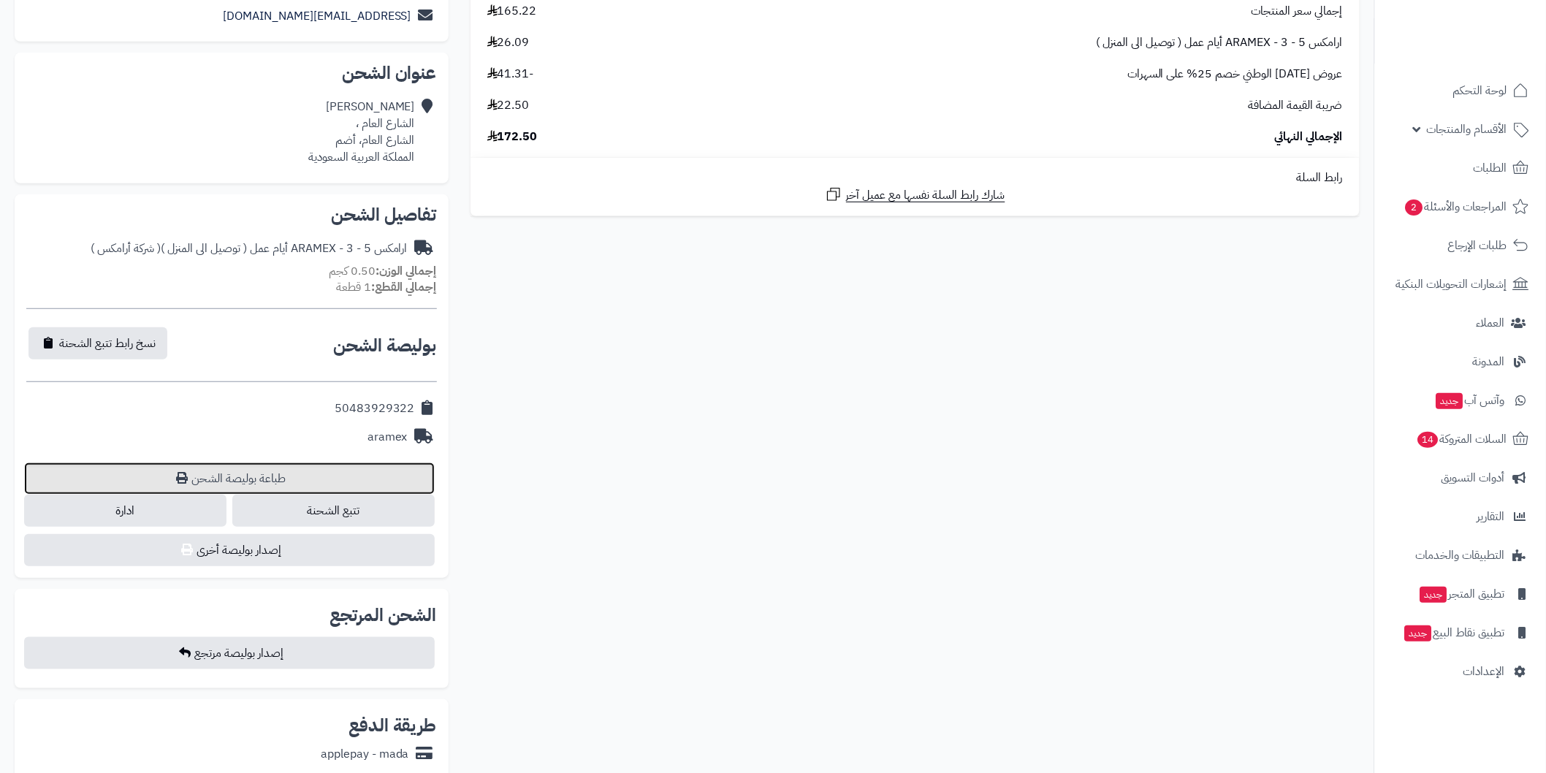
click at [370, 471] on link "طباعة بوليصة الشحن" at bounding box center [229, 479] width 411 height 32
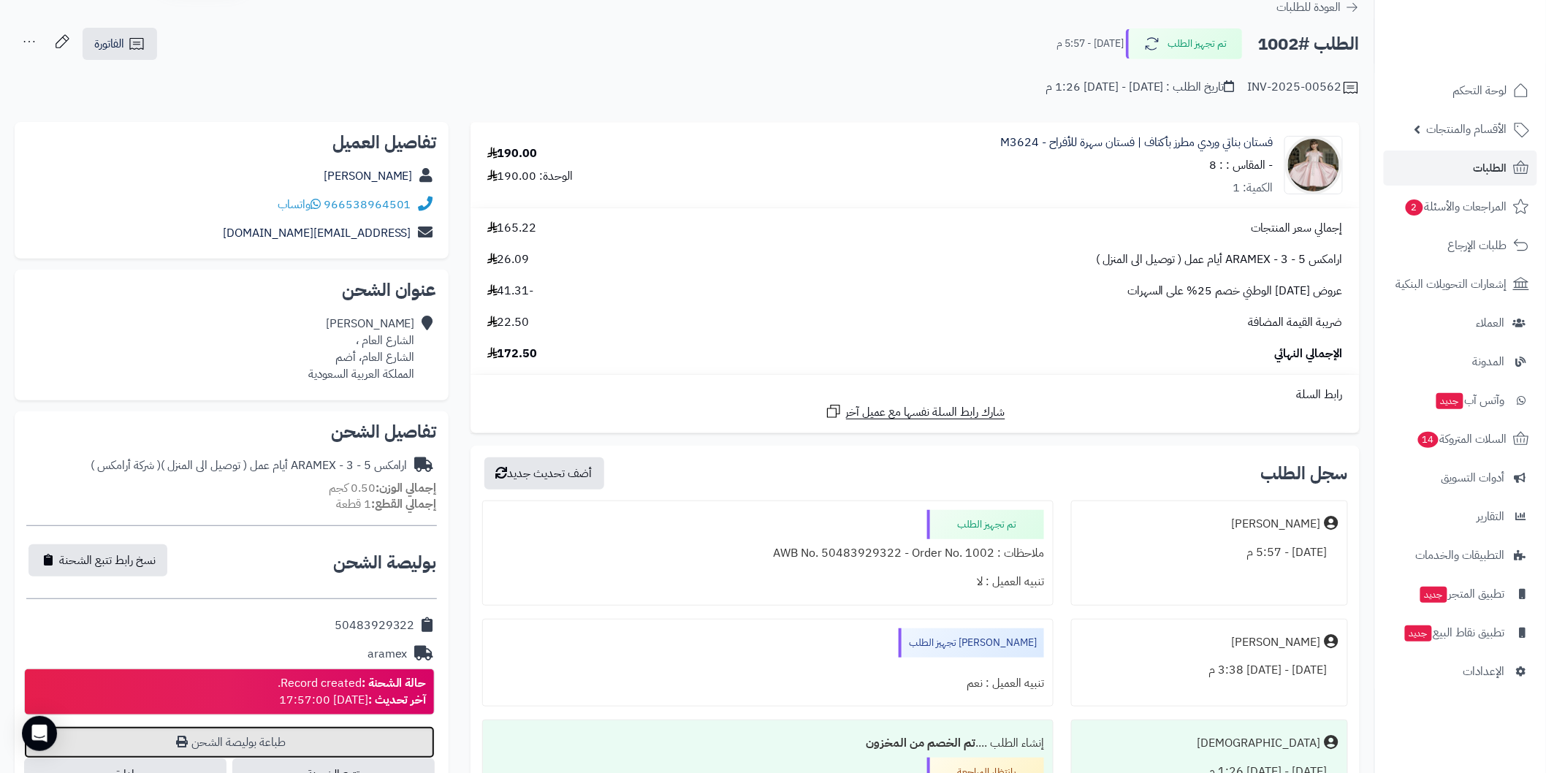
scroll to position [0, 0]
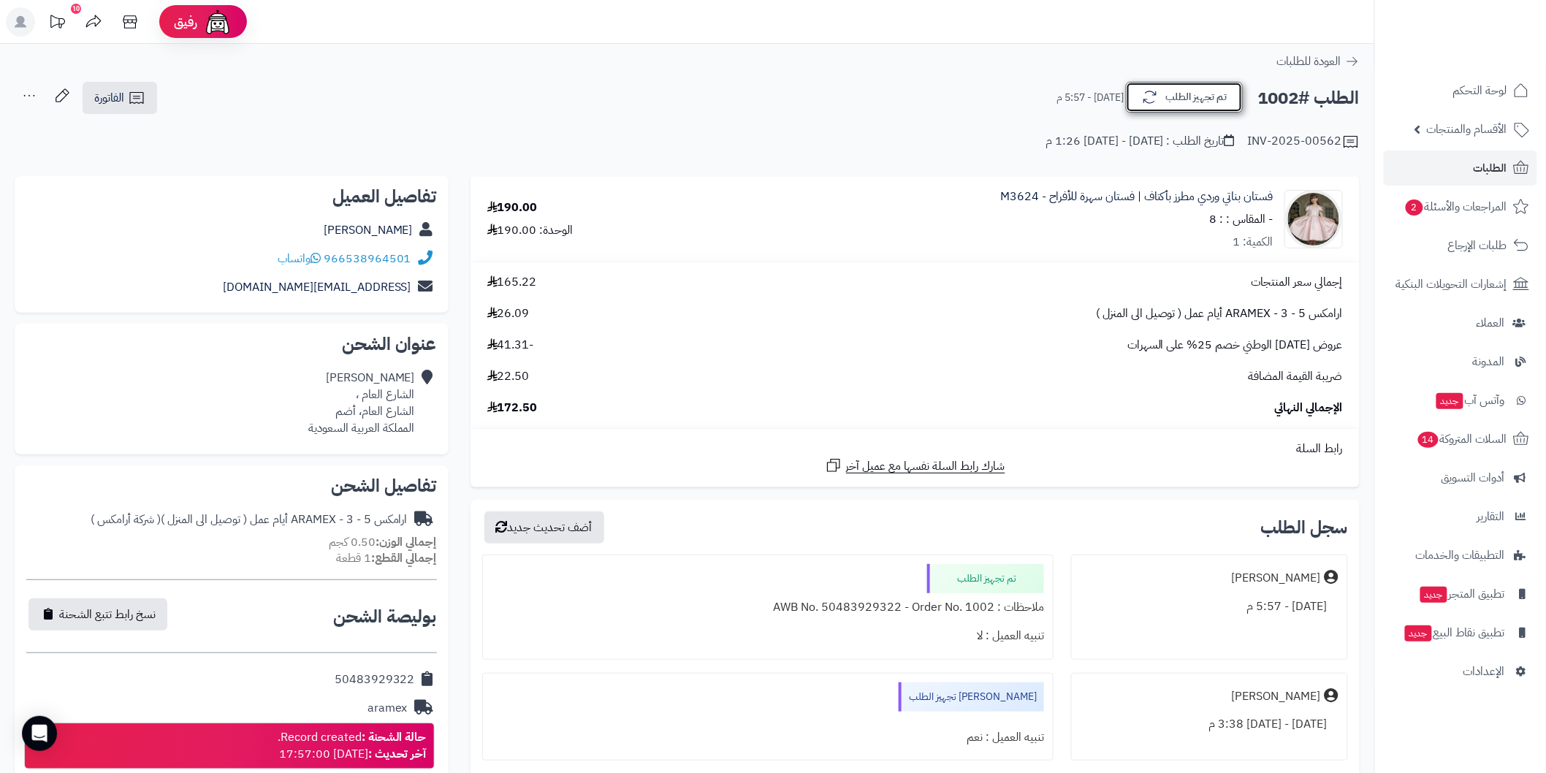
click at [1159, 106] on button "تم تجهيز الطلب" at bounding box center [1184, 97] width 117 height 31
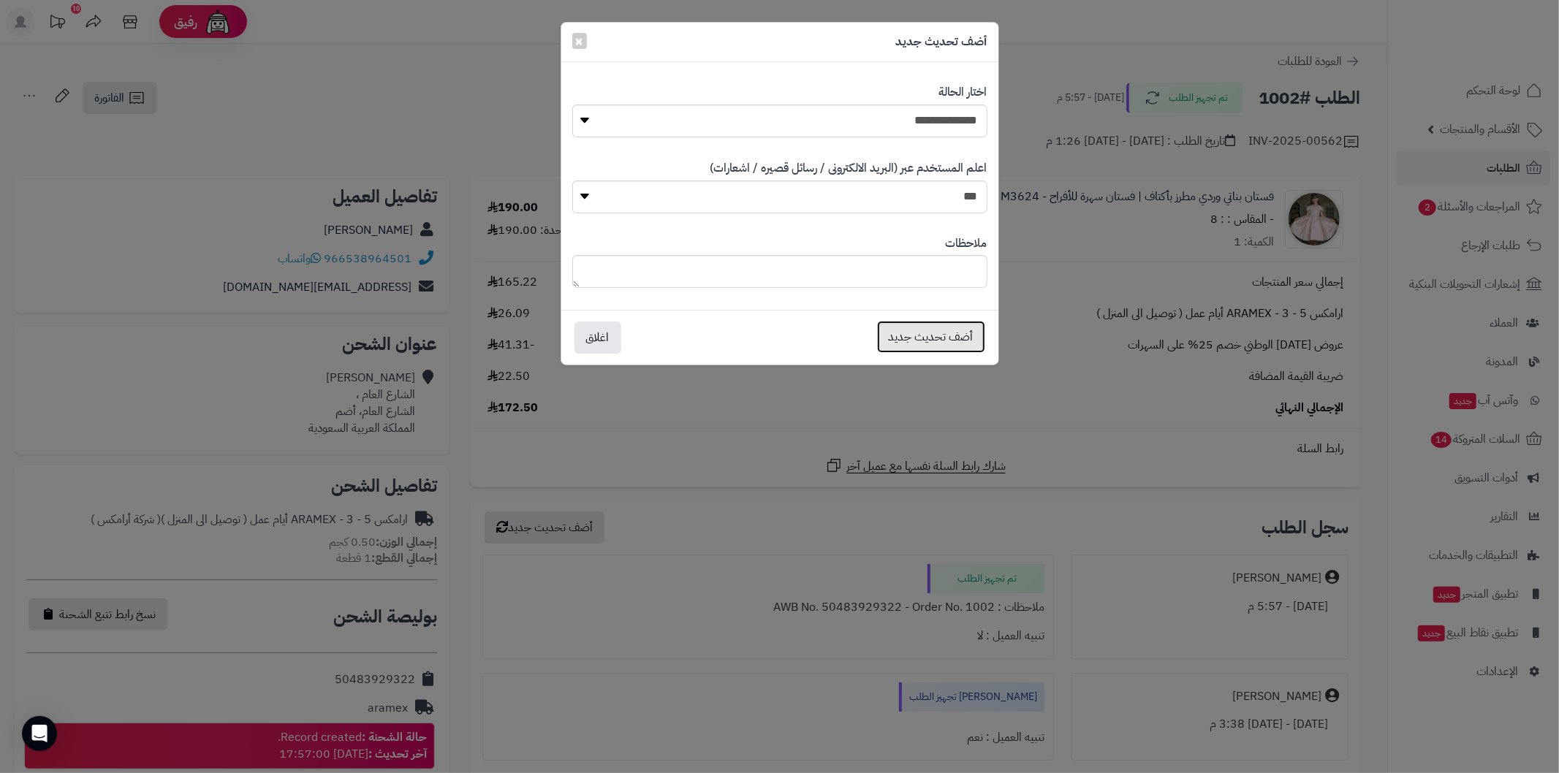
click at [950, 334] on button "أضف تحديث جديد" at bounding box center [931, 337] width 108 height 32
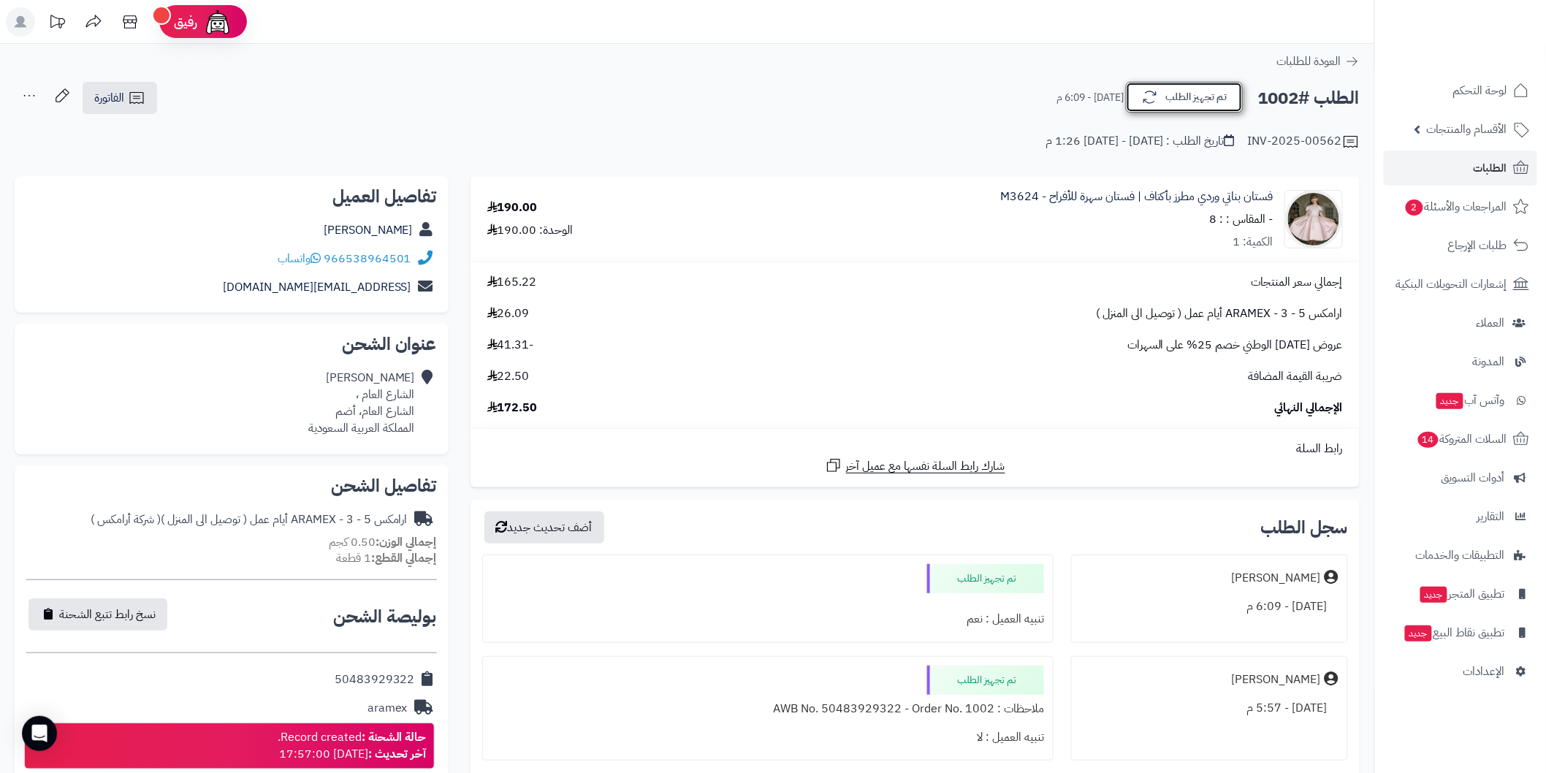
click at [1142, 110] on button "تم تجهيز الطلب" at bounding box center [1184, 97] width 117 height 31
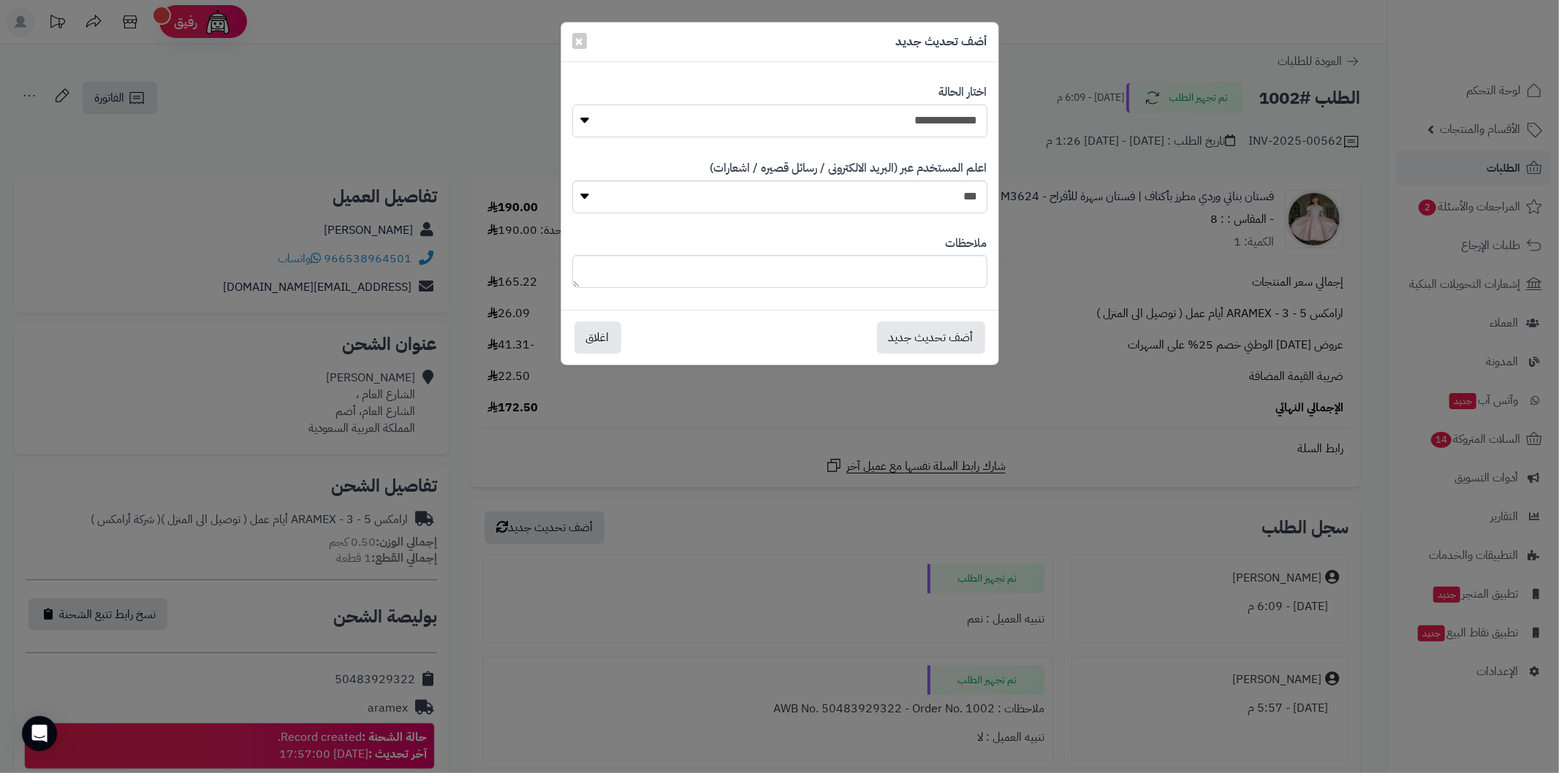
click at [921, 133] on select "**********" at bounding box center [779, 120] width 415 height 33
select select "**"
click at [572, 104] on select "**********" at bounding box center [779, 120] width 415 height 33
click at [927, 341] on button "أضف تحديث جديد" at bounding box center [931, 337] width 108 height 32
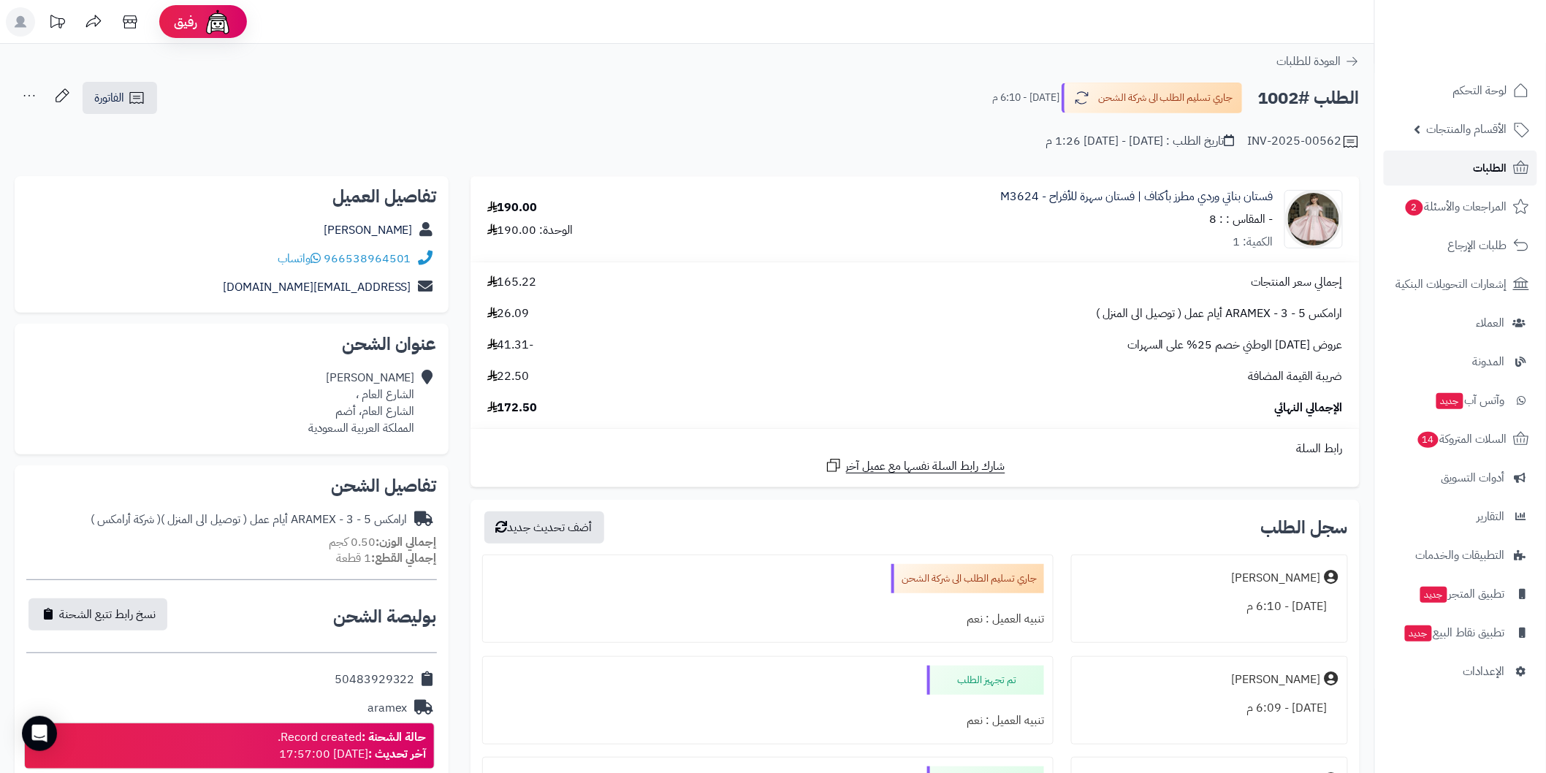
click at [1412, 171] on link "الطلبات" at bounding box center [1460, 168] width 153 height 35
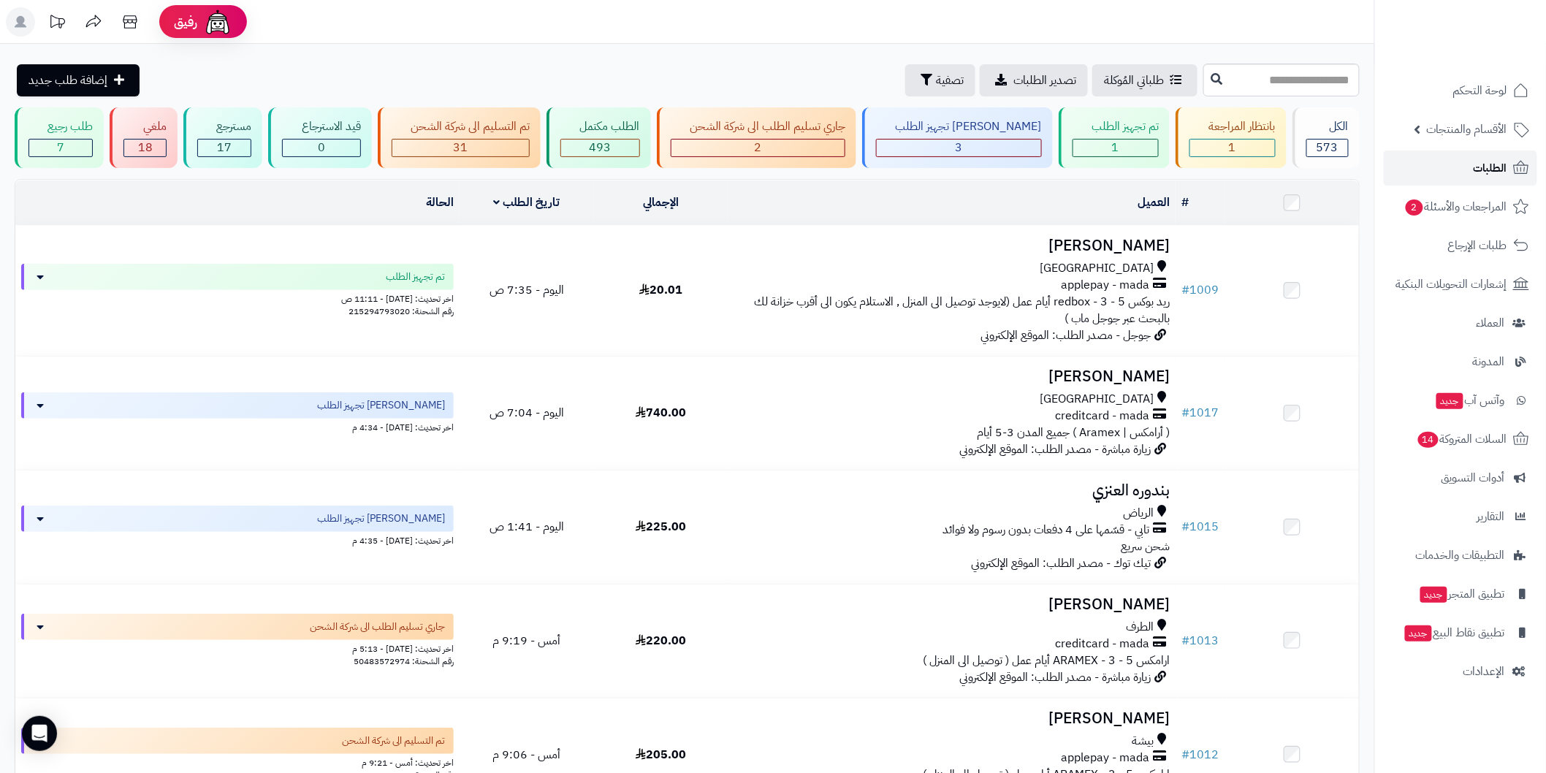
click at [1478, 156] on link "الطلبات" at bounding box center [1460, 168] width 153 height 35
click at [1098, 134] on div "تم تجهيز الطلب" at bounding box center [1116, 126] width 86 height 17
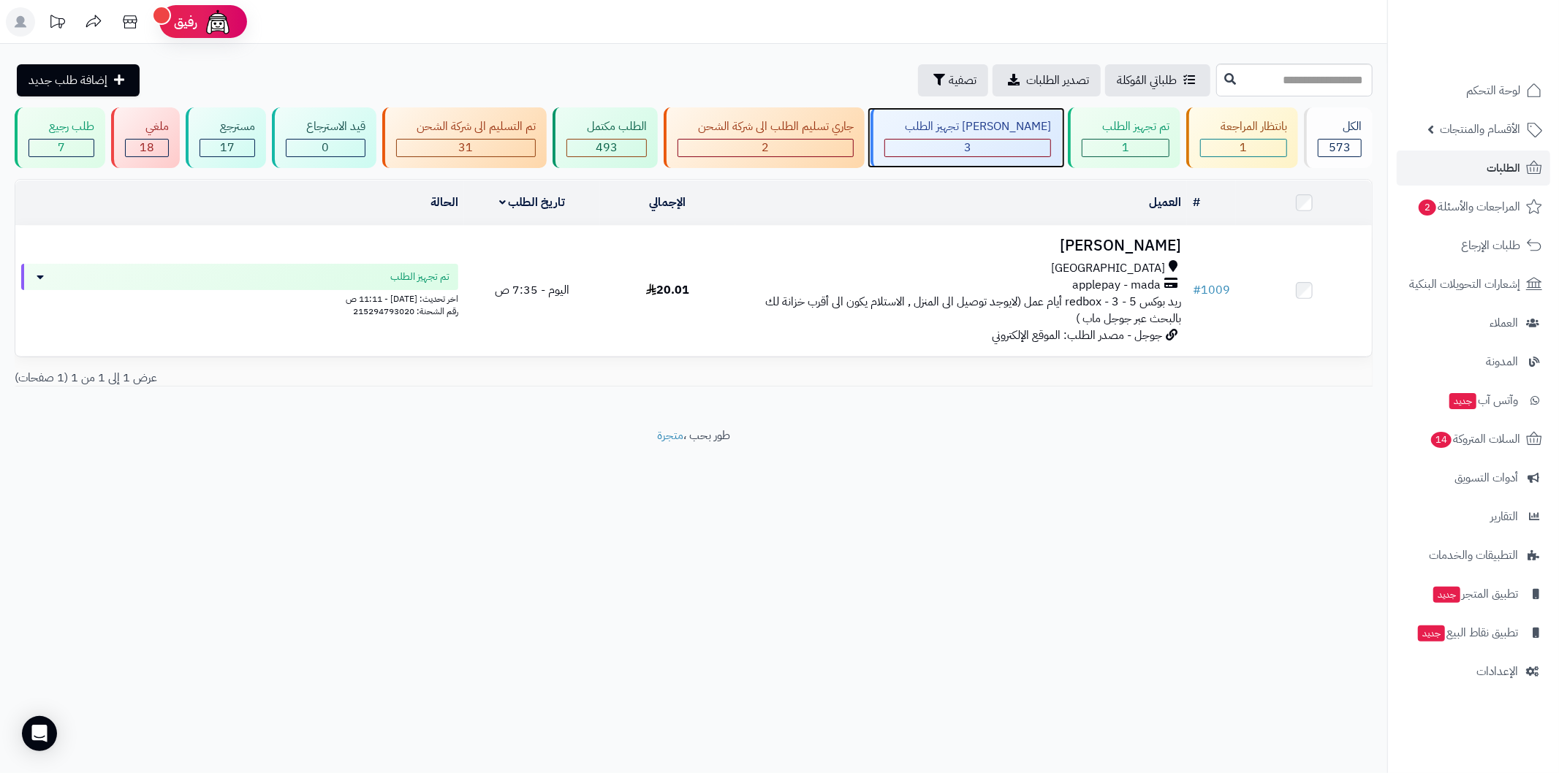
click at [999, 146] on div "3" at bounding box center [967, 148] width 165 height 17
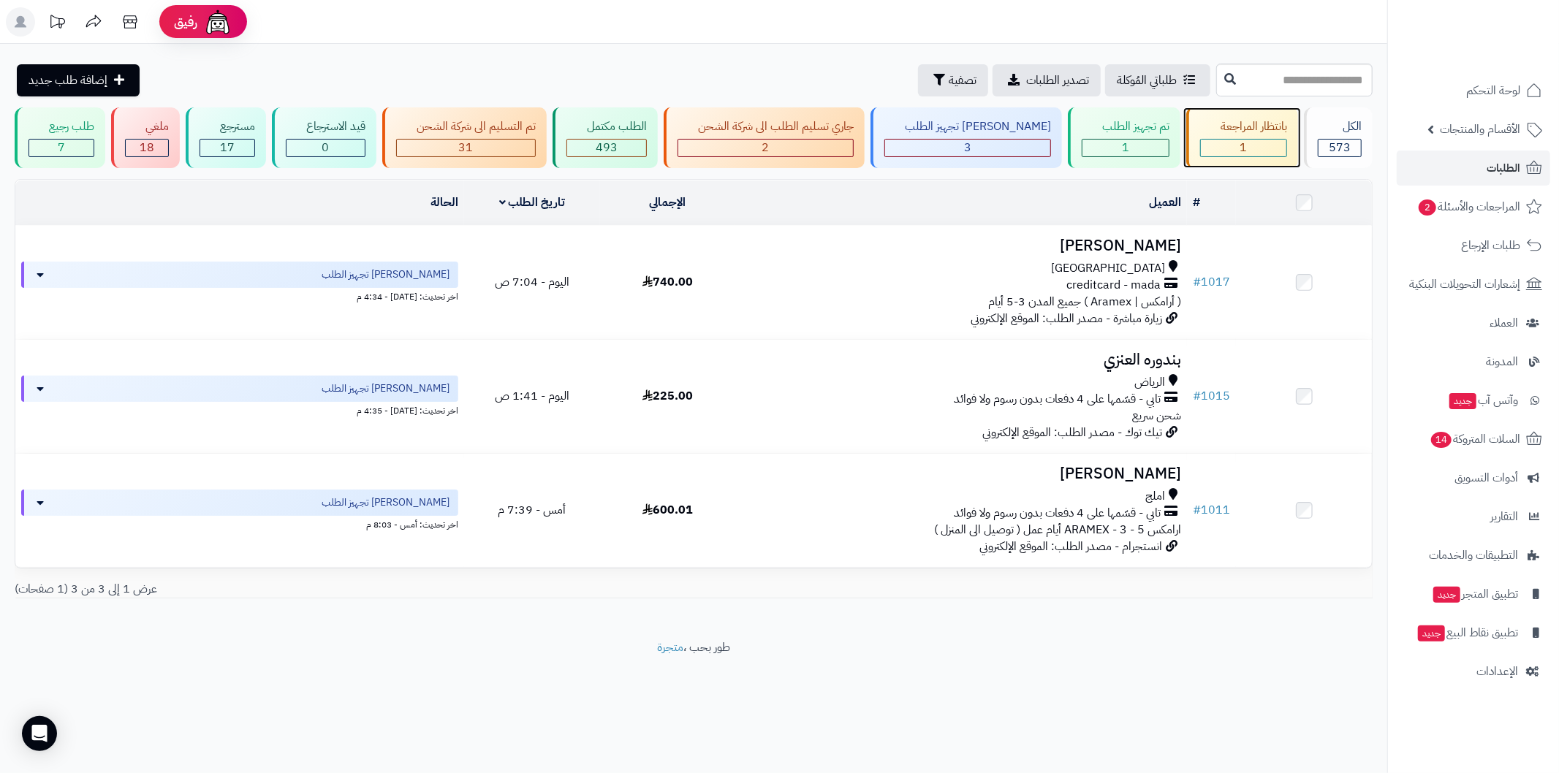
click at [1240, 139] on span "1" at bounding box center [1243, 148] width 7 height 18
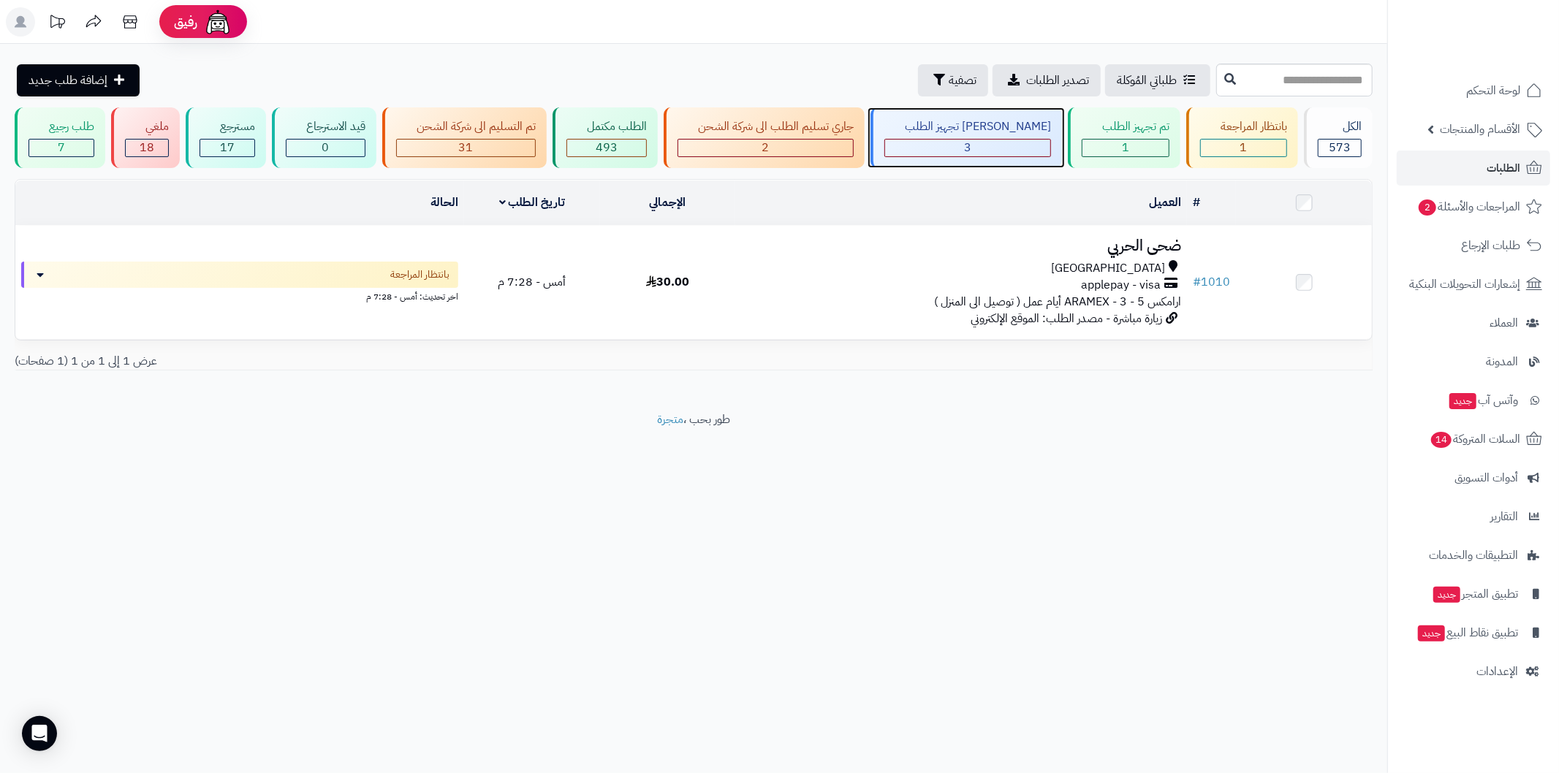
click at [997, 156] on div "3" at bounding box center [967, 148] width 167 height 18
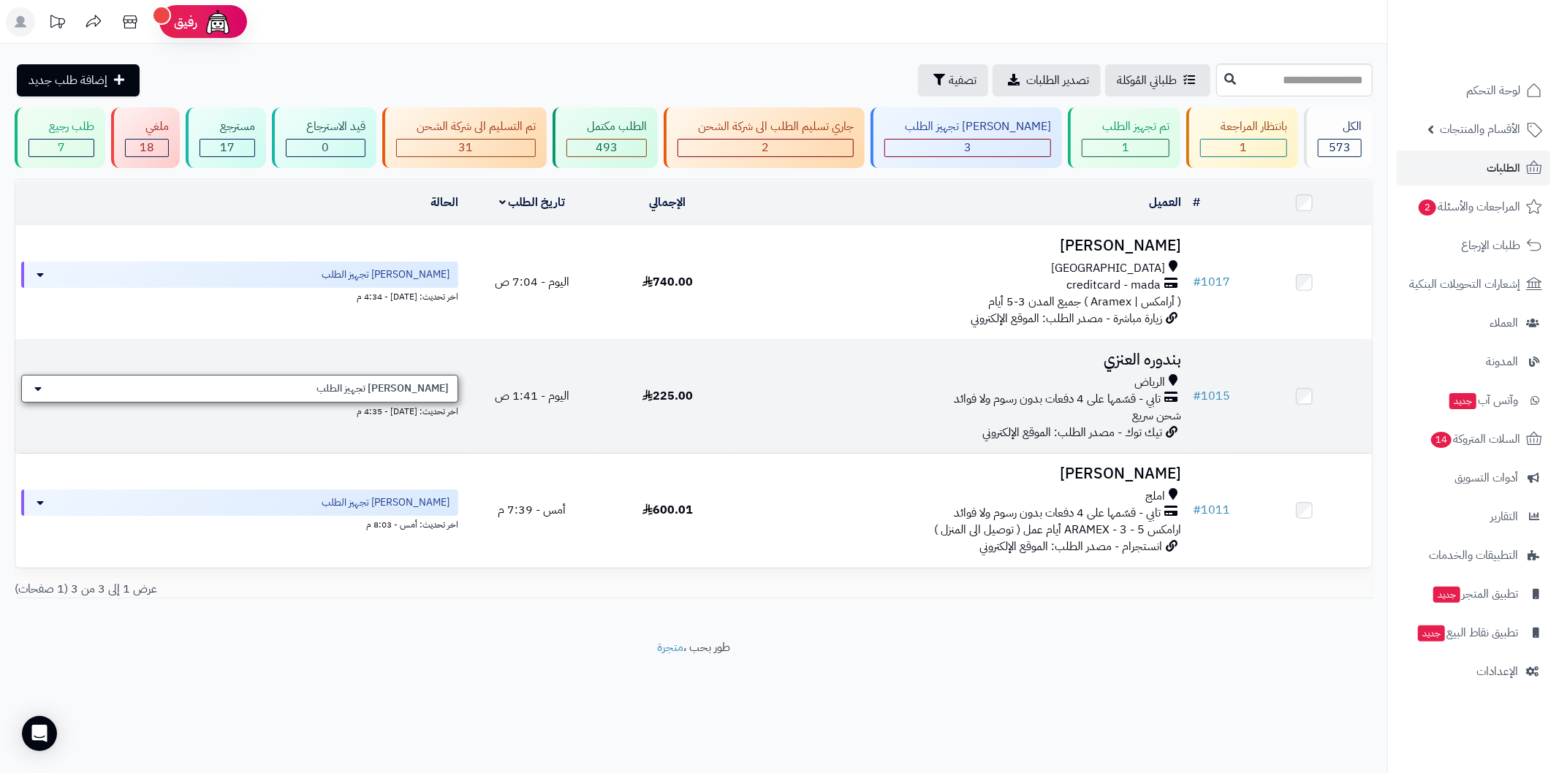
click at [431, 386] on span "[PERSON_NAME] تجهيز الطلب" at bounding box center [382, 388] width 132 height 15
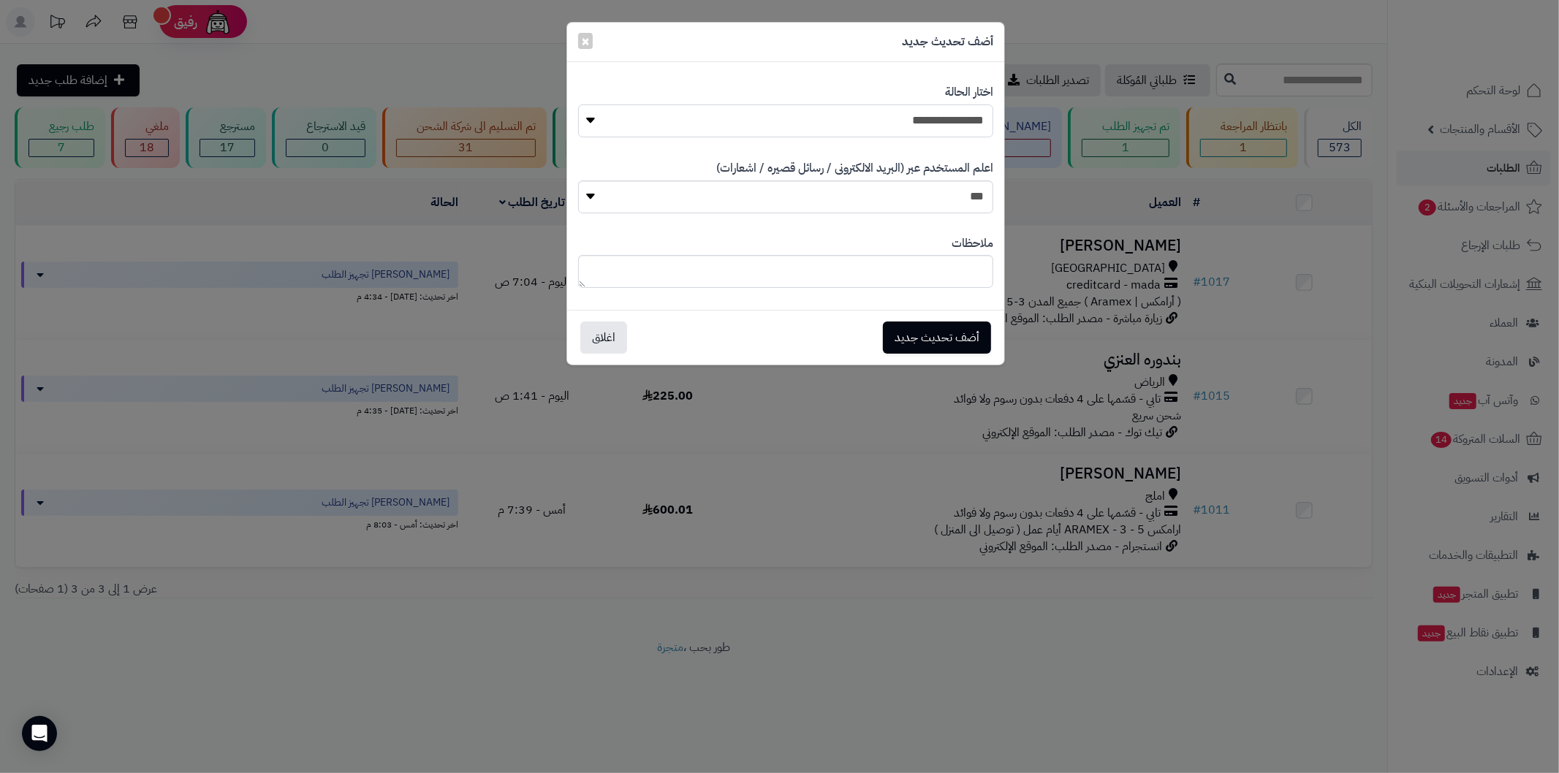
click at [718, 119] on select "**********" at bounding box center [785, 120] width 415 height 33
select select "*"
click at [578, 104] on select "**********" at bounding box center [785, 120] width 415 height 33
click at [934, 344] on button "أضف تحديث جديد" at bounding box center [937, 337] width 108 height 32
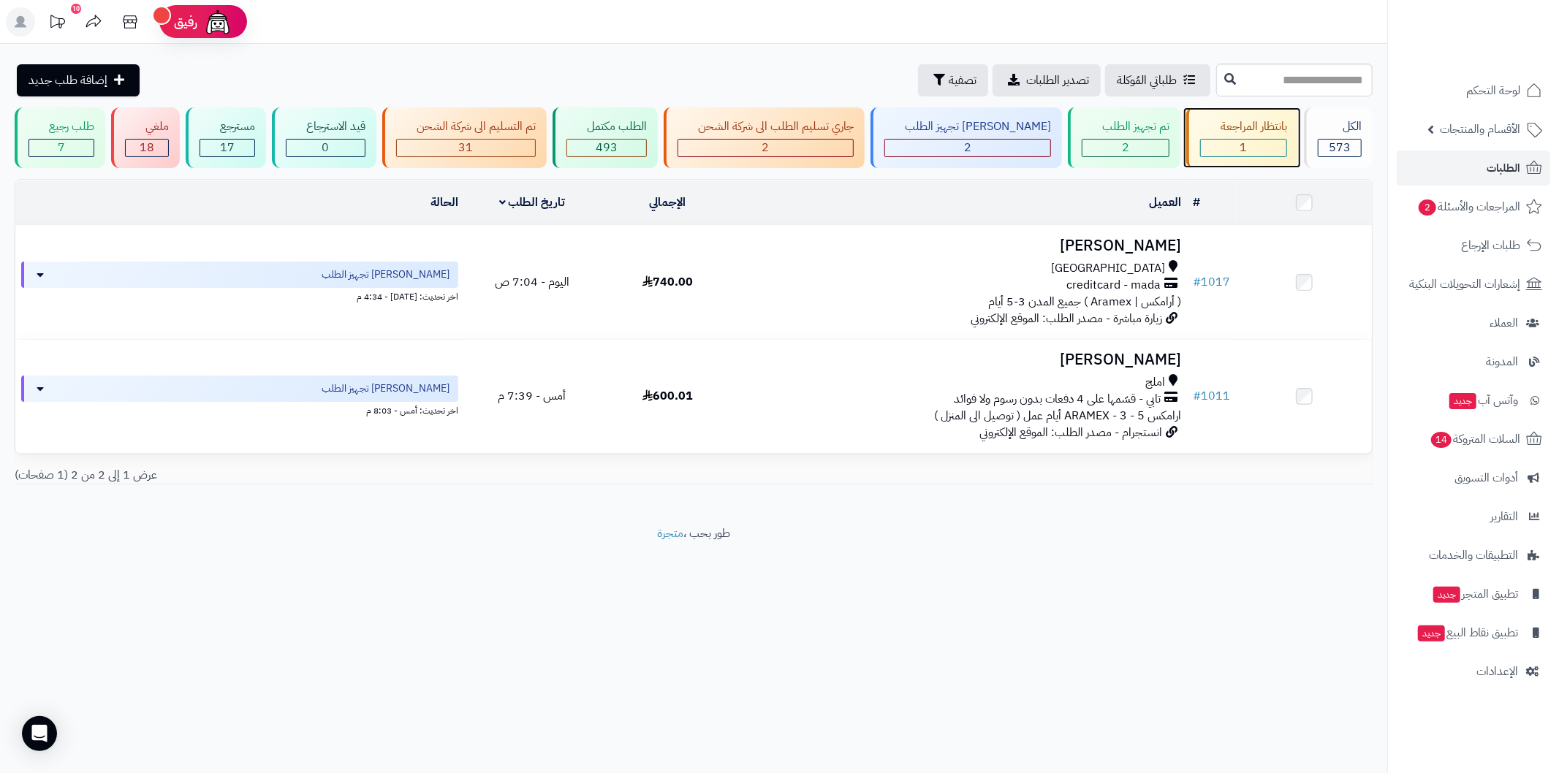
click at [1229, 151] on div "1" at bounding box center [1243, 148] width 85 height 17
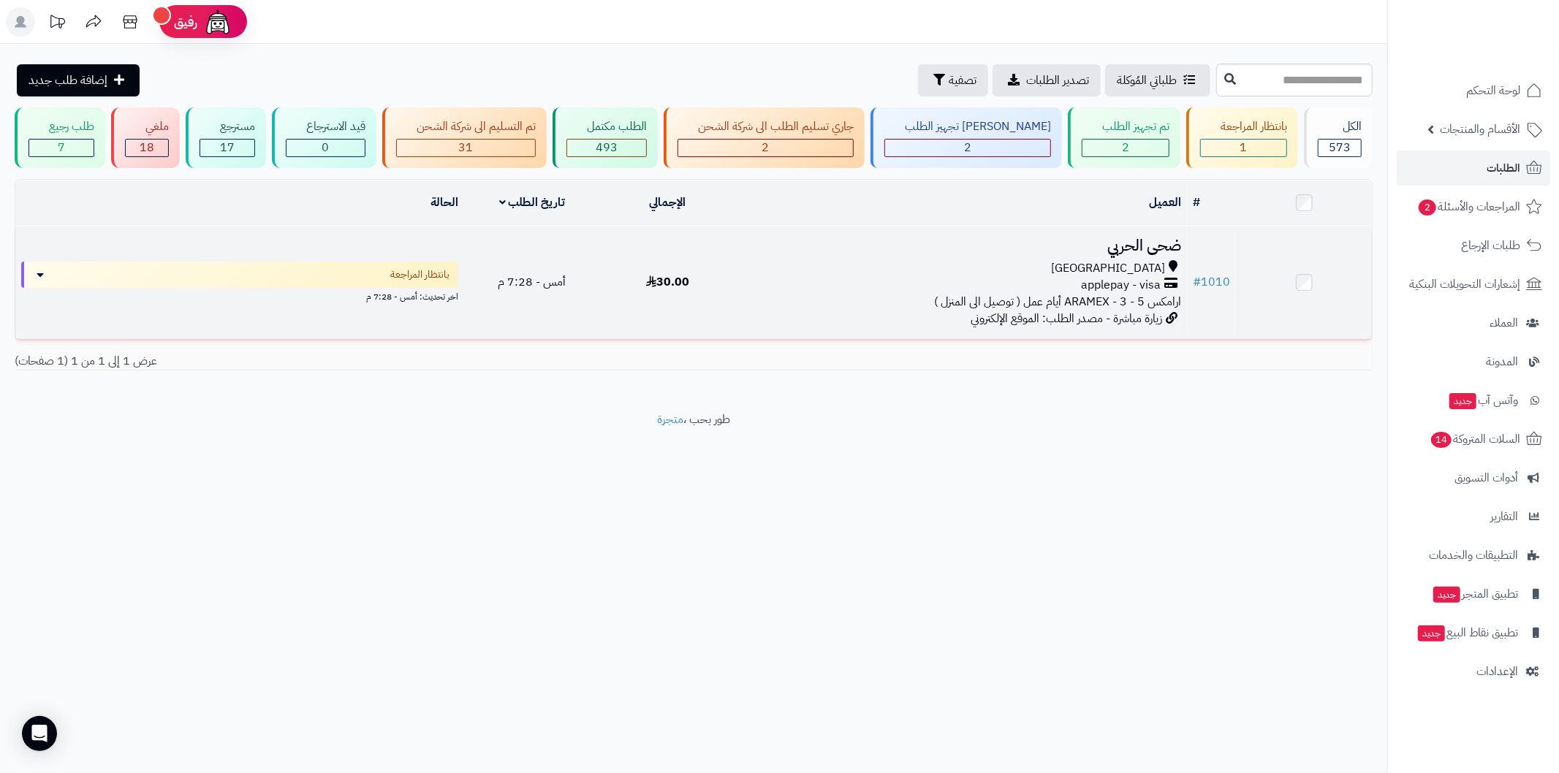
click at [1156, 260] on span "جدة" at bounding box center [1108, 268] width 114 height 17
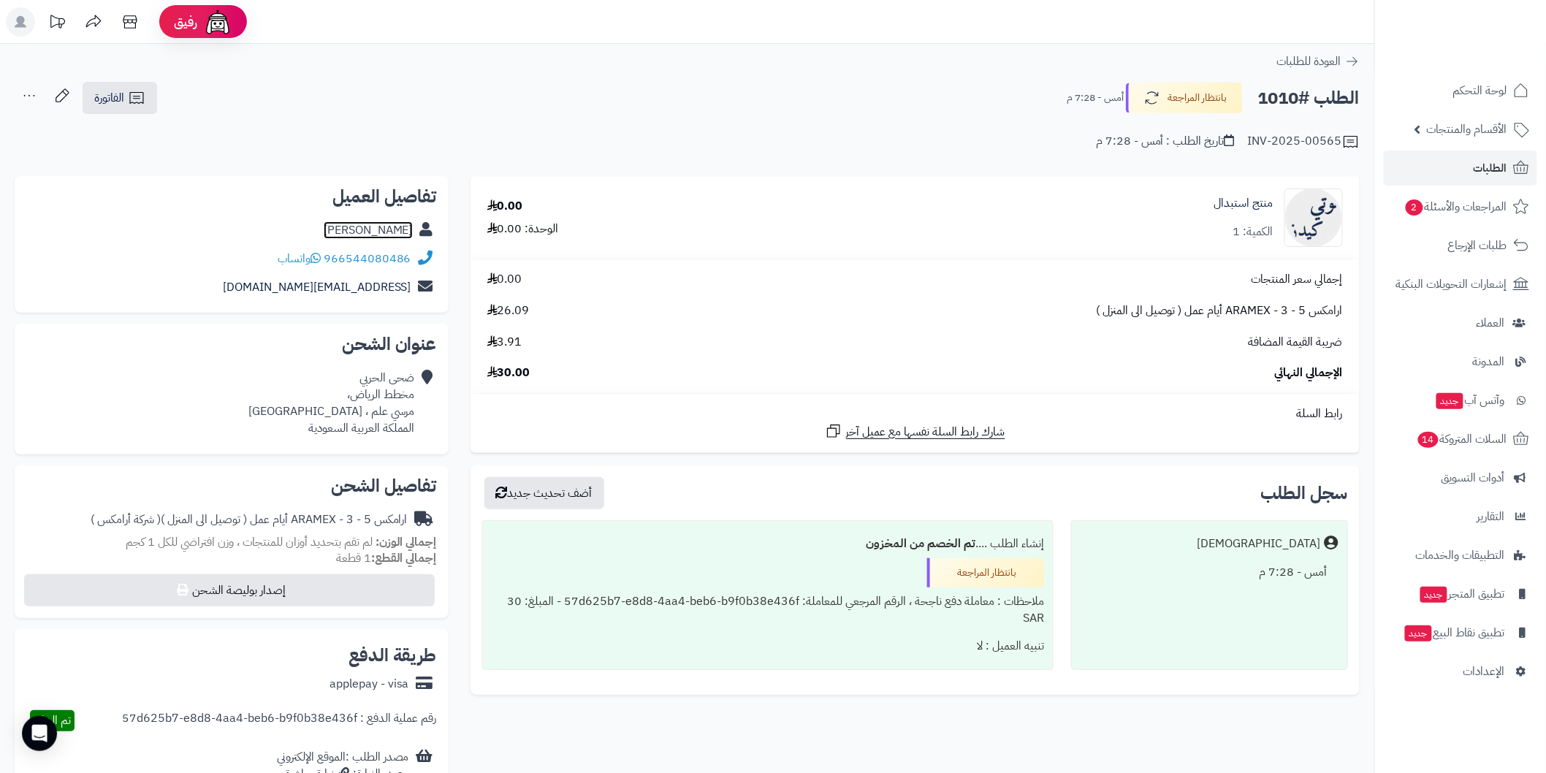
click at [381, 224] on link "ضحى الحربي" at bounding box center [368, 230] width 89 height 18
click at [1453, 128] on span "الأقسام والمنتجات" at bounding box center [1467, 129] width 80 height 20
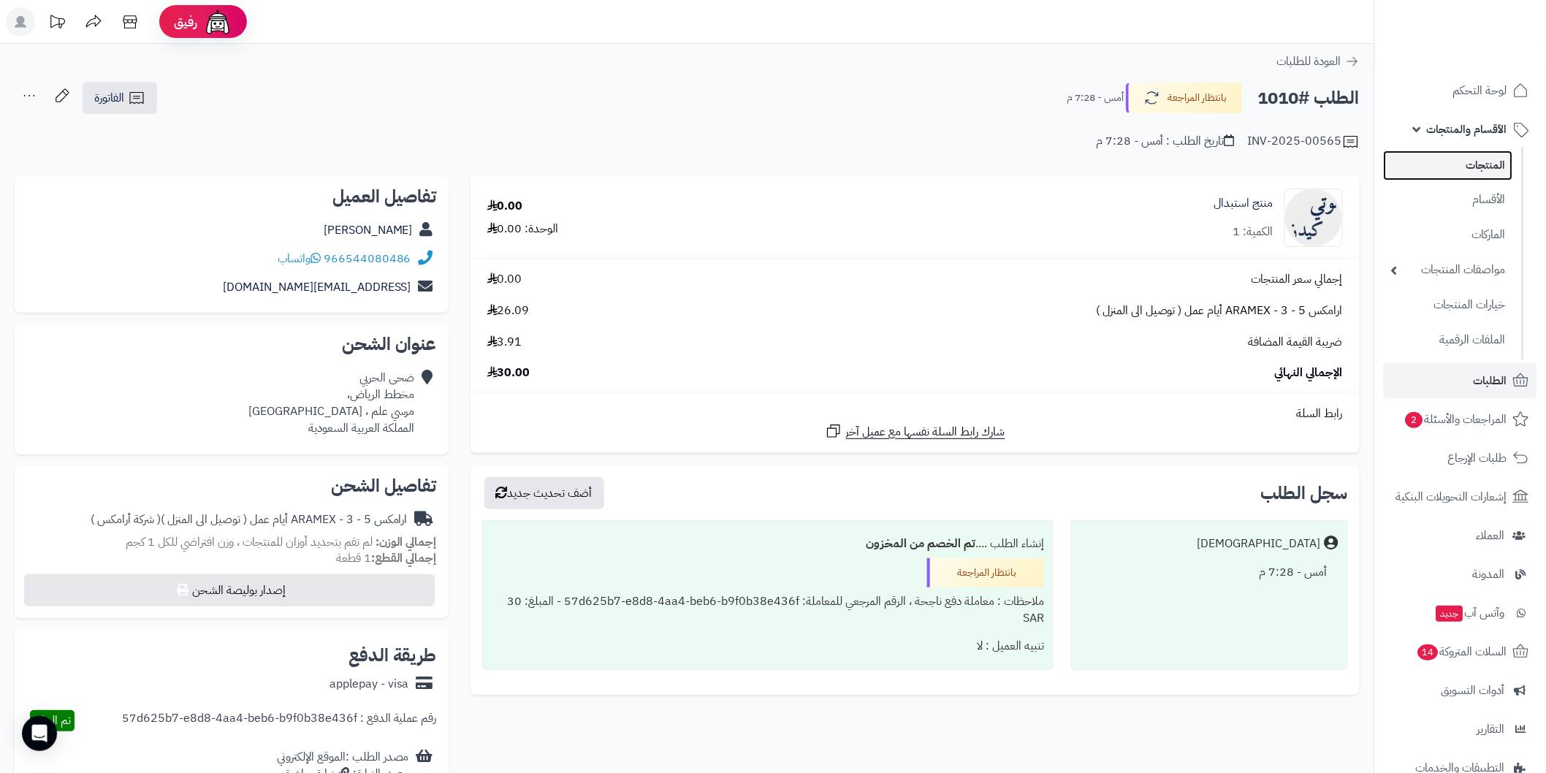
click at [1486, 161] on link "المنتجات" at bounding box center [1448, 166] width 129 height 30
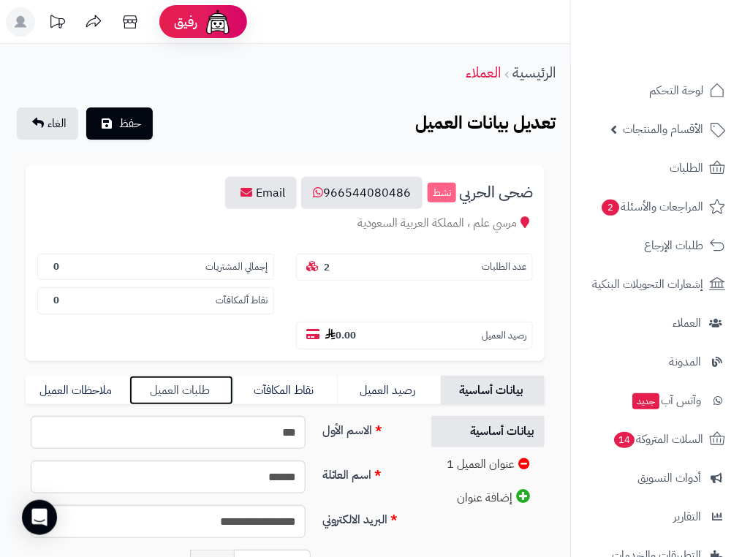
click at [195, 376] on link "طلبات العميل" at bounding box center [181, 390] width 104 height 29
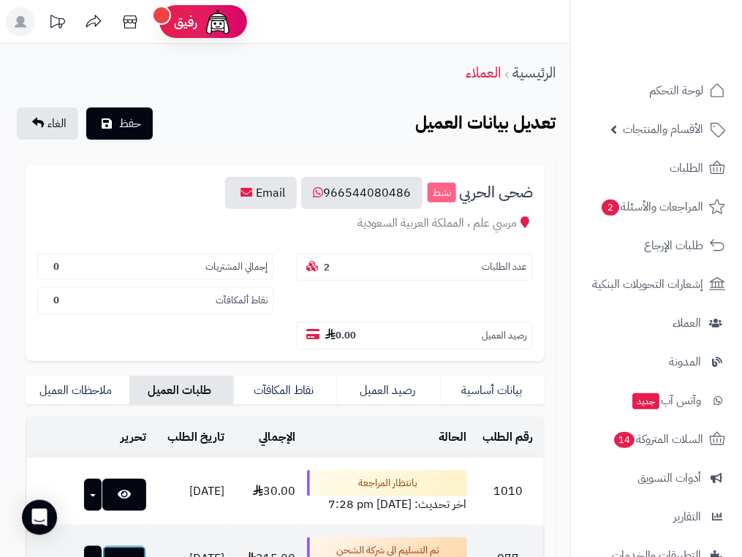
click at [121, 546] on link at bounding box center [124, 562] width 44 height 32
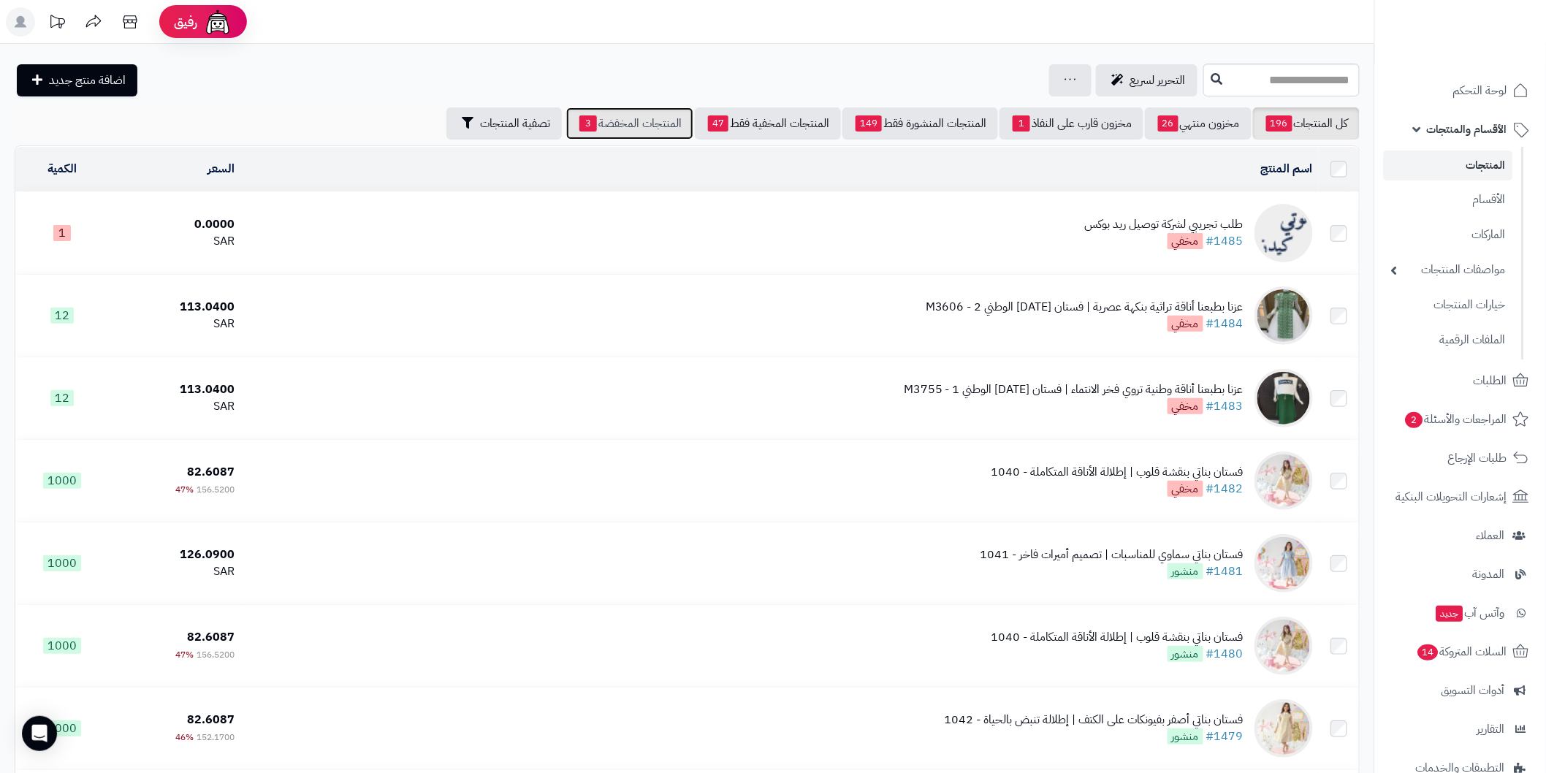
click at [664, 119] on link "المنتجات المخفضة 3" at bounding box center [629, 123] width 127 height 32
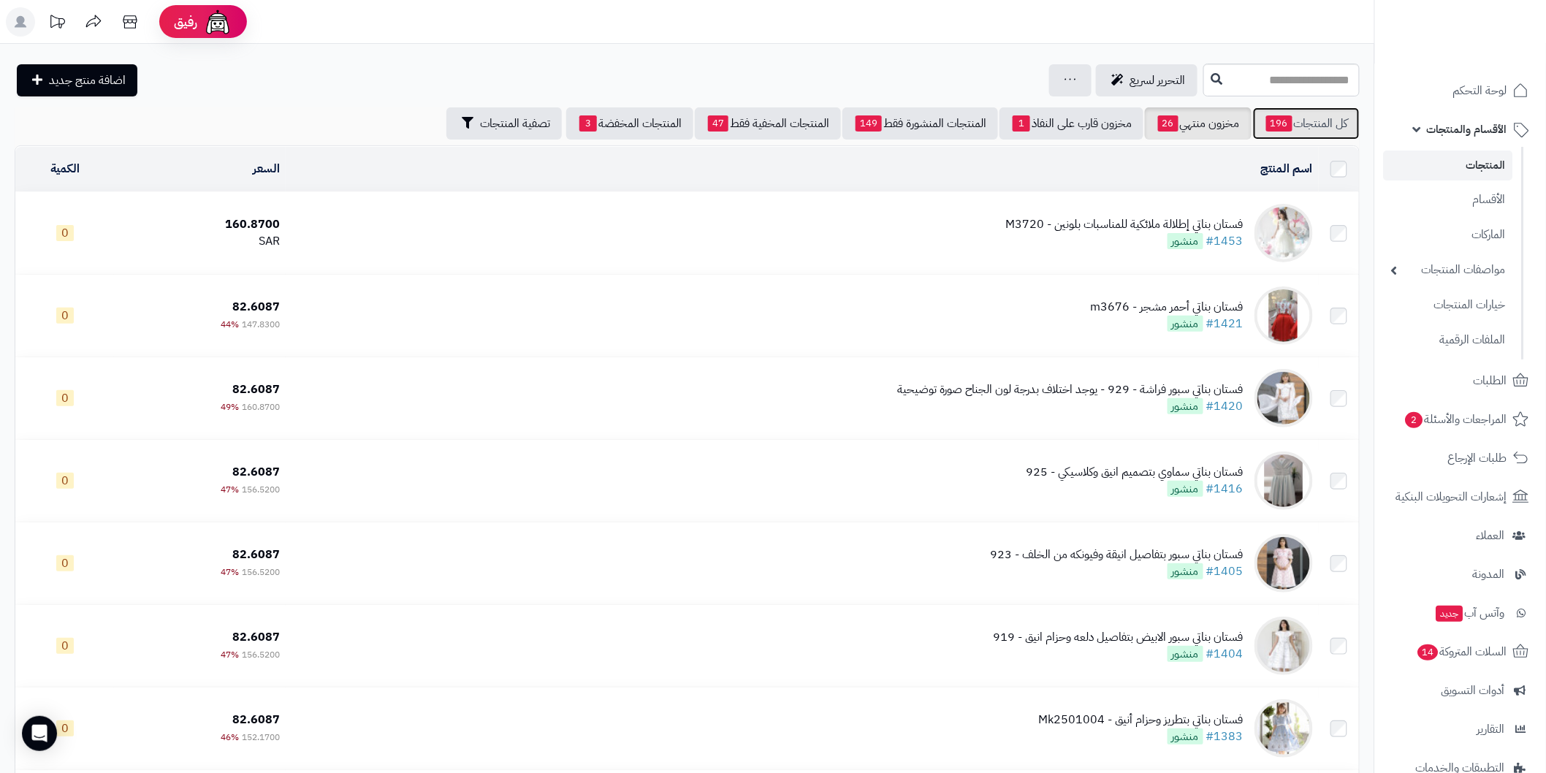
click at [1331, 123] on link "كل المنتجات 196" at bounding box center [1306, 123] width 107 height 32
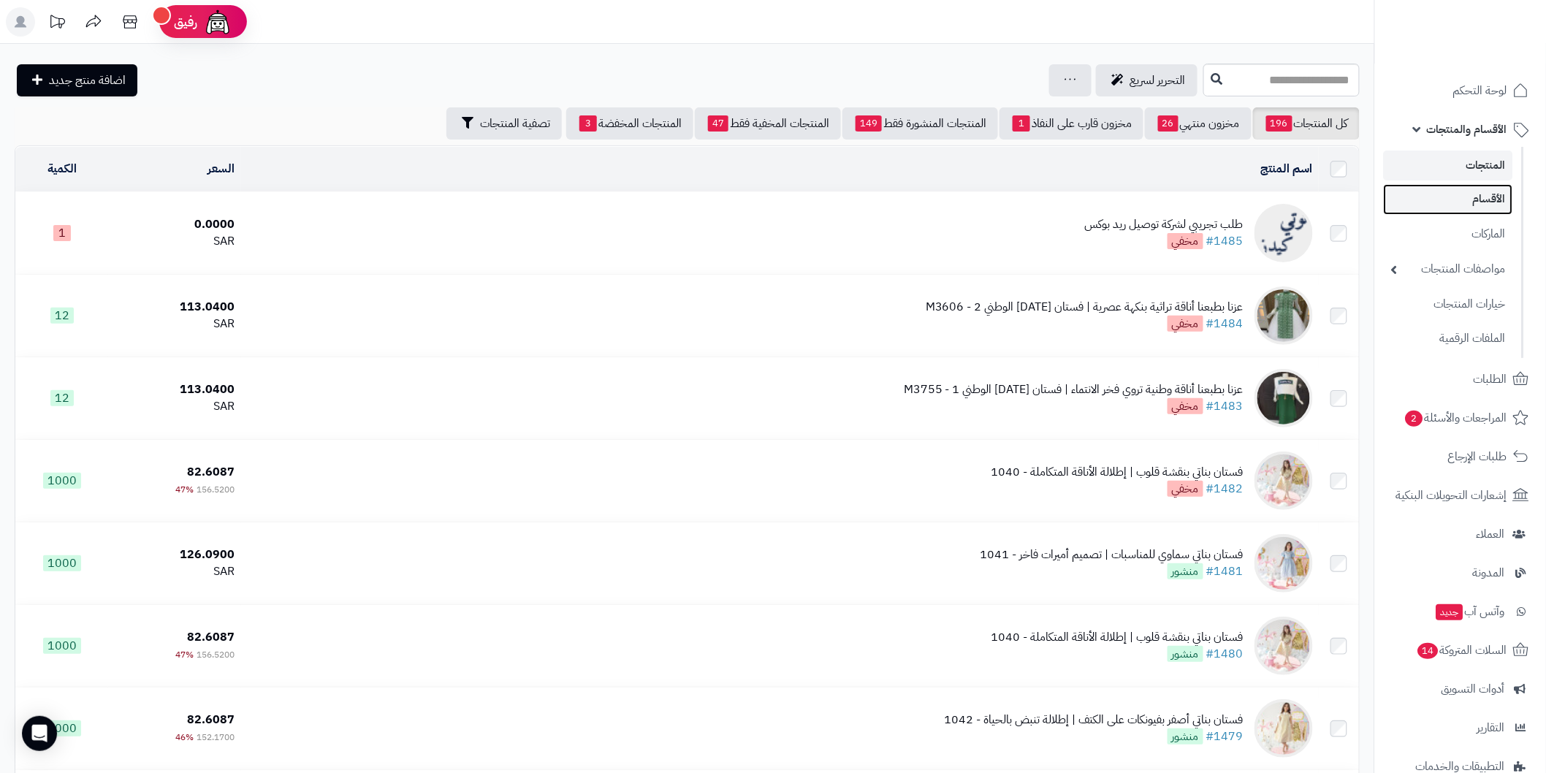
click at [1478, 193] on link "الأقسام" at bounding box center [1448, 199] width 129 height 30
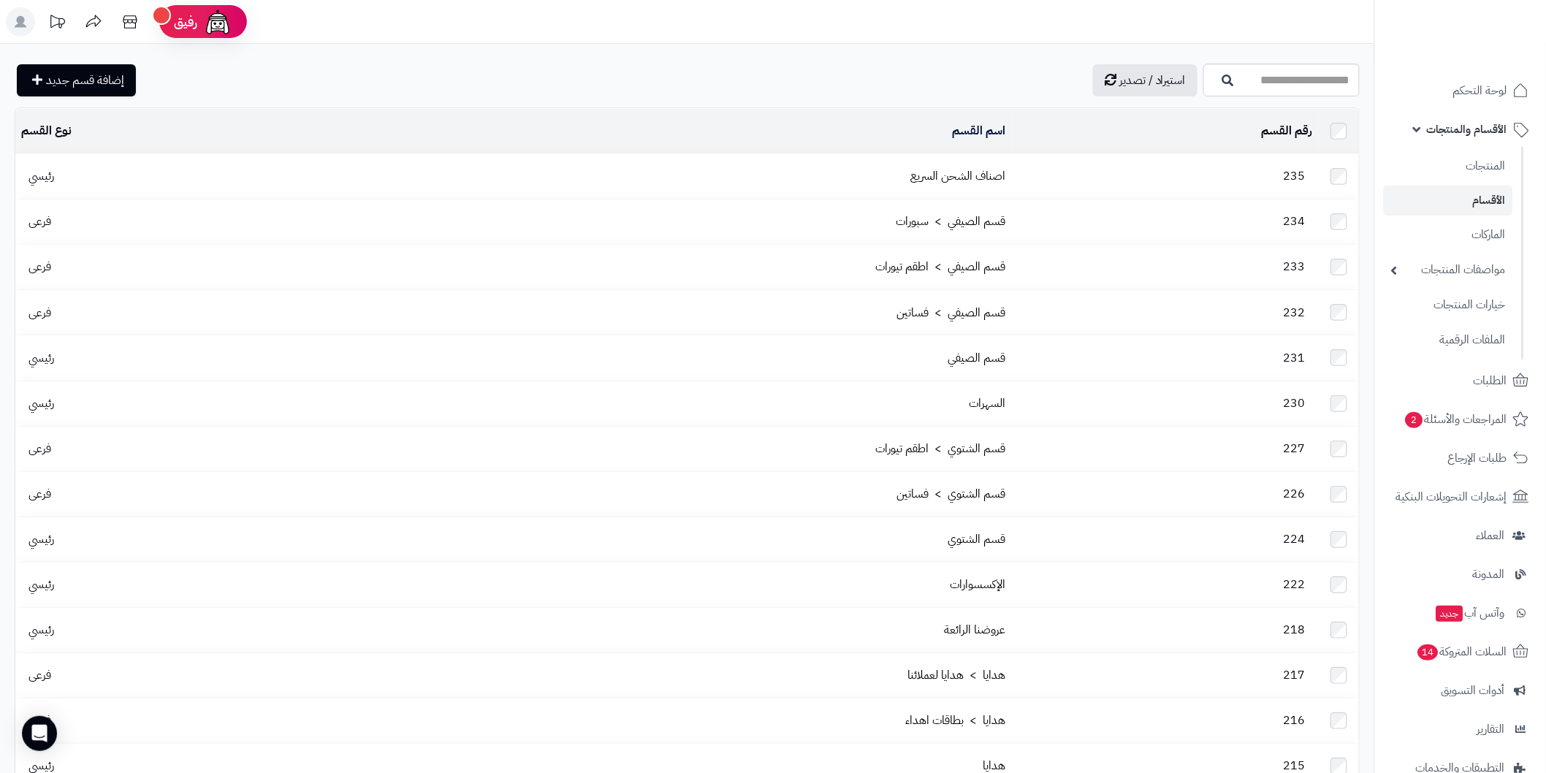
click at [1480, 118] on link "الأقسام والمنتجات" at bounding box center [1460, 129] width 153 height 35
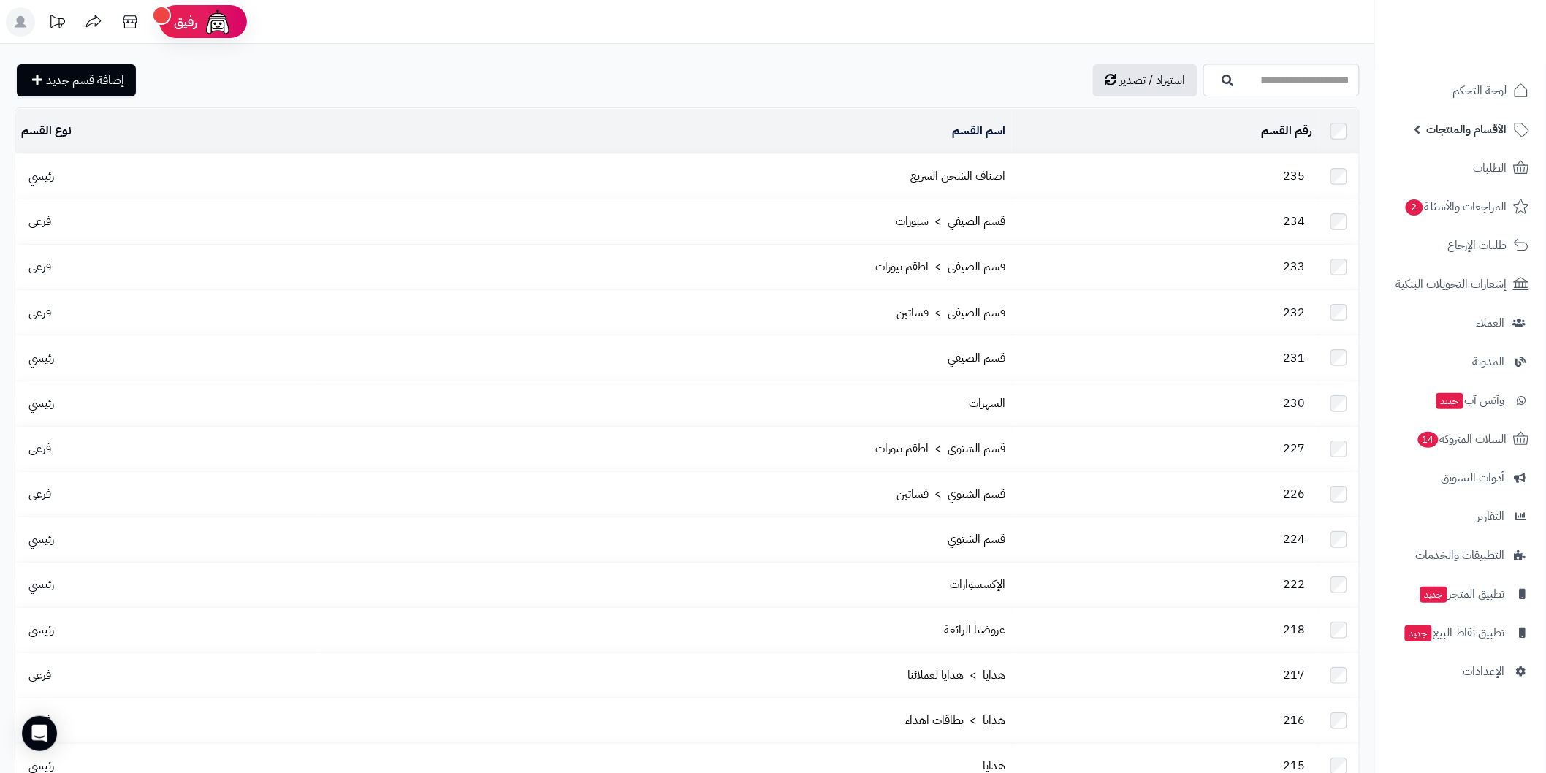
click at [1480, 141] on link "الأقسام والمنتجات" at bounding box center [1460, 129] width 153 height 35
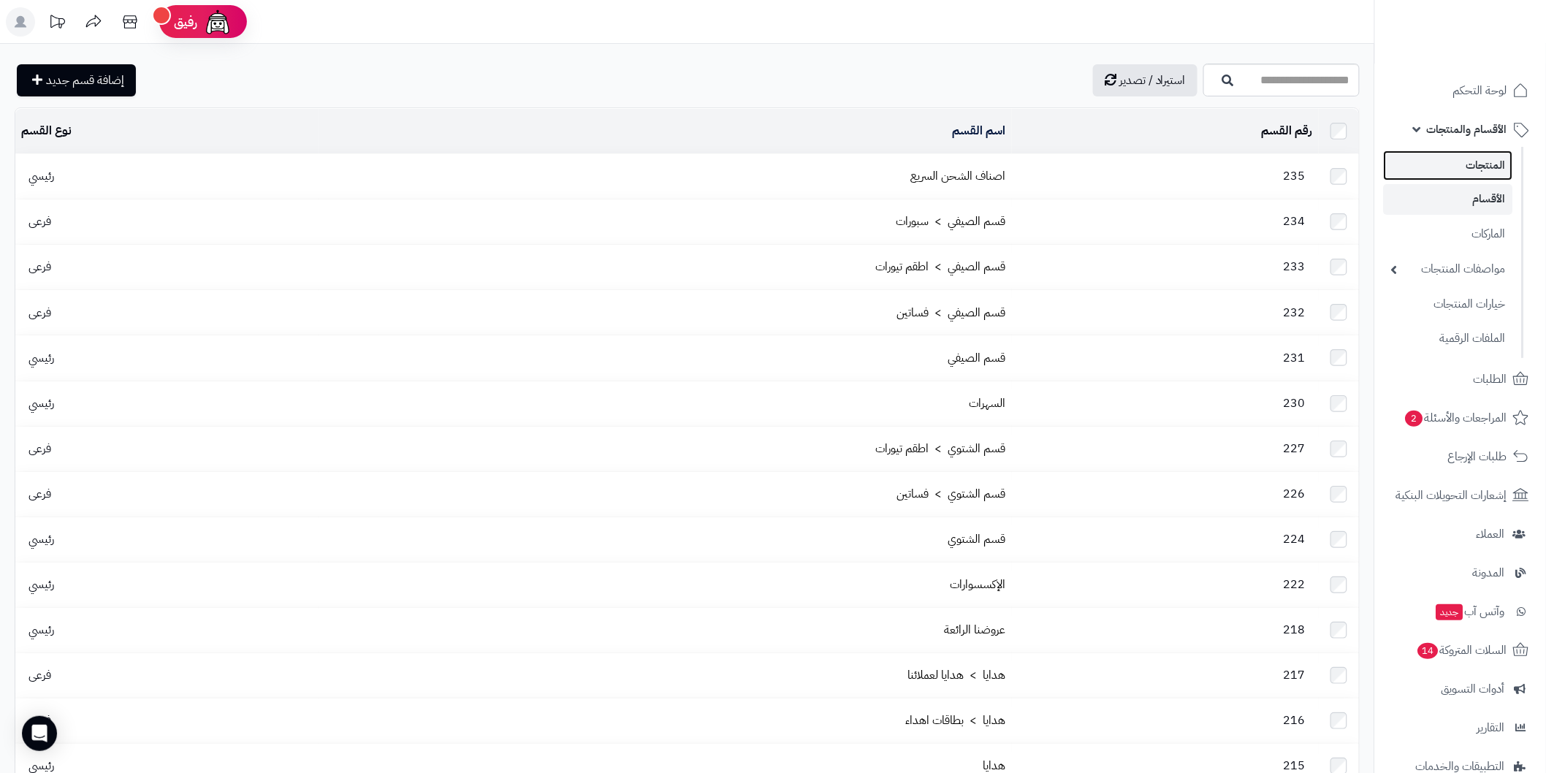
click at [1488, 157] on link "المنتجات" at bounding box center [1448, 166] width 129 height 30
